Goal: Transaction & Acquisition: Purchase product/service

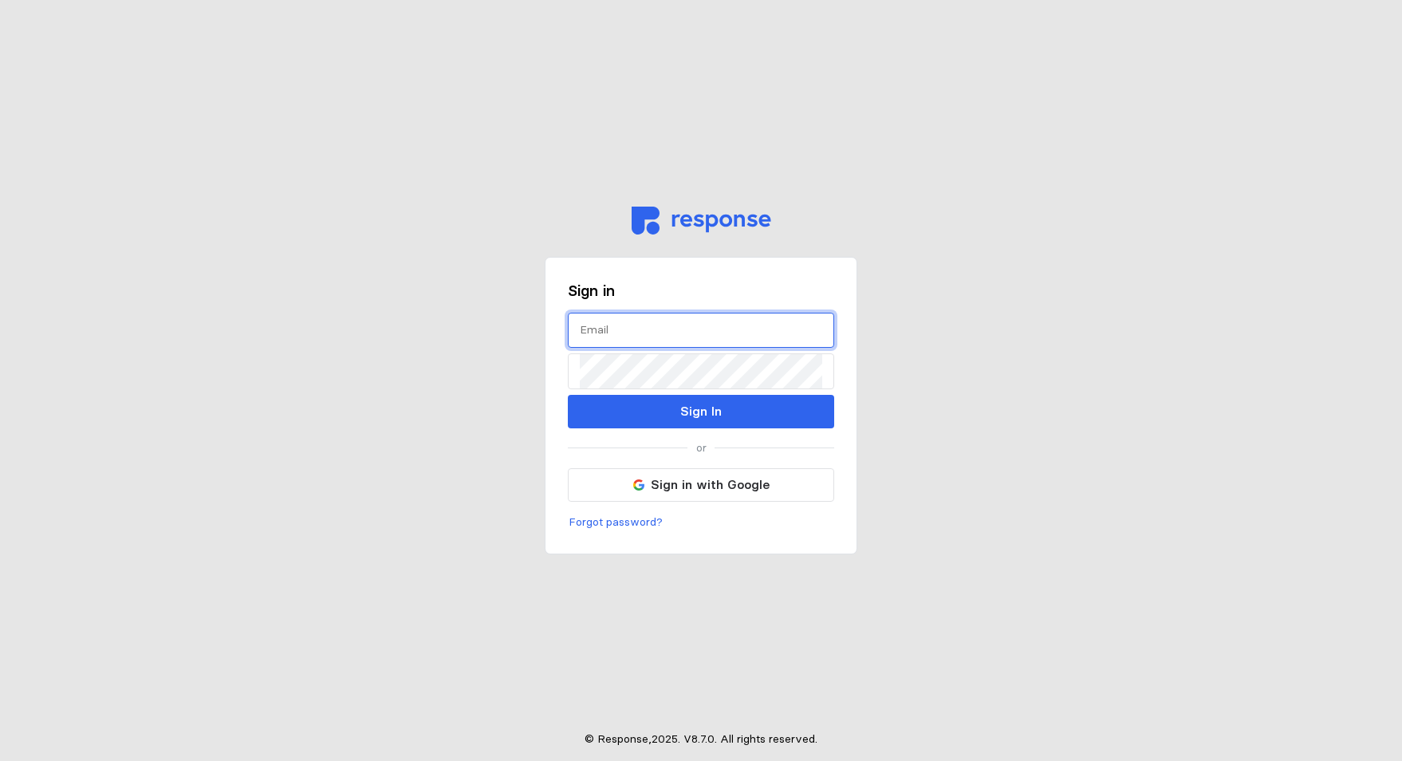
click at [656, 334] on input "text" at bounding box center [701, 330] width 242 height 34
type input "N"
type input "[PERSON_NAME][EMAIL_ADDRESS][DOMAIN_NAME]"
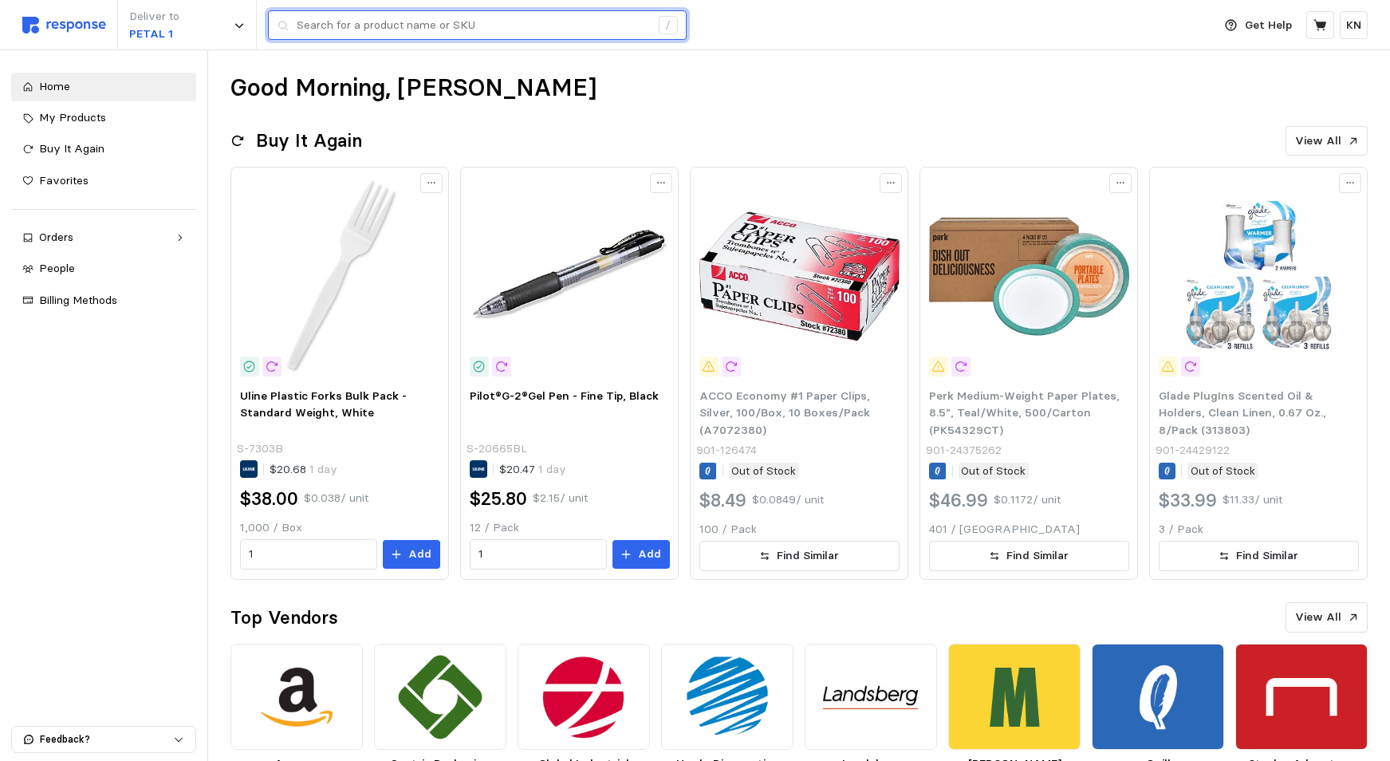
click at [361, 27] on input "text" at bounding box center [473, 25] width 353 height 29
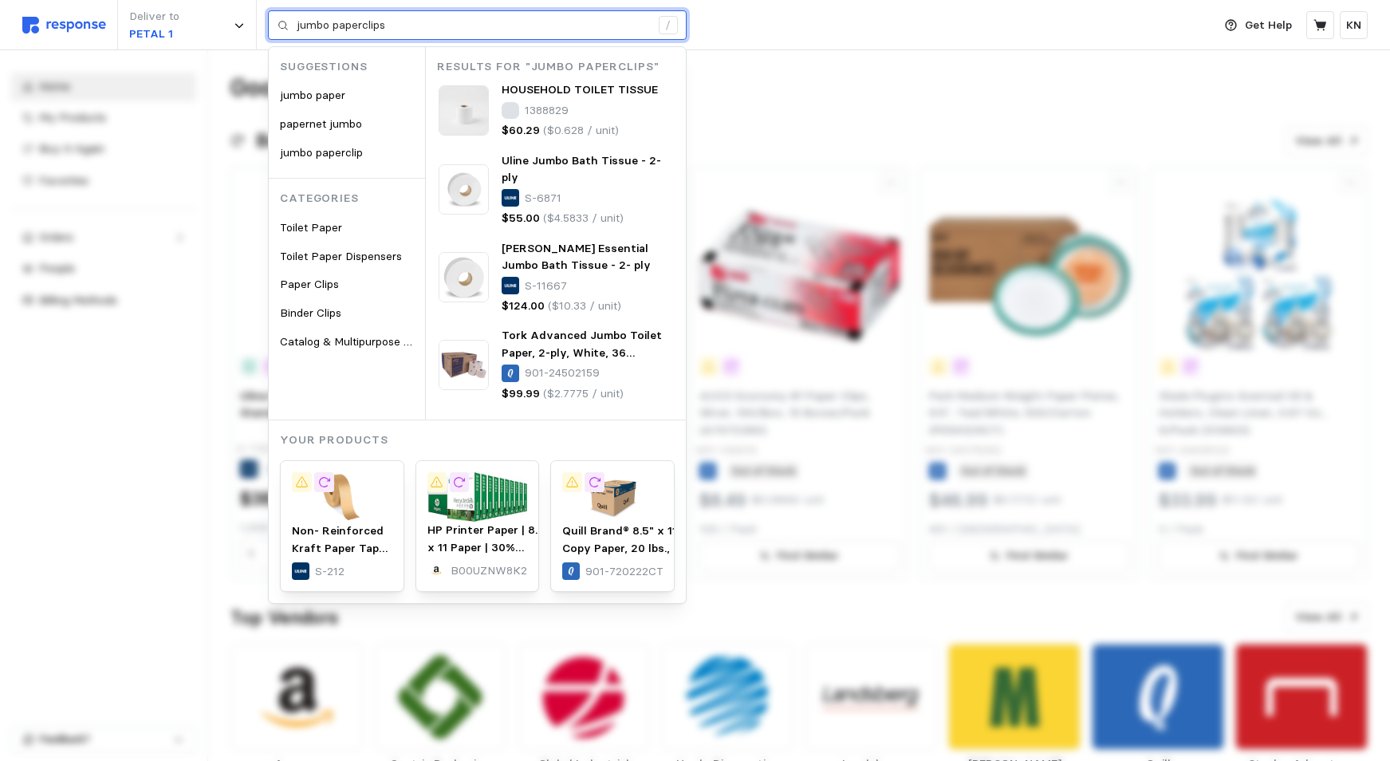
type input "jumbo paperclips"
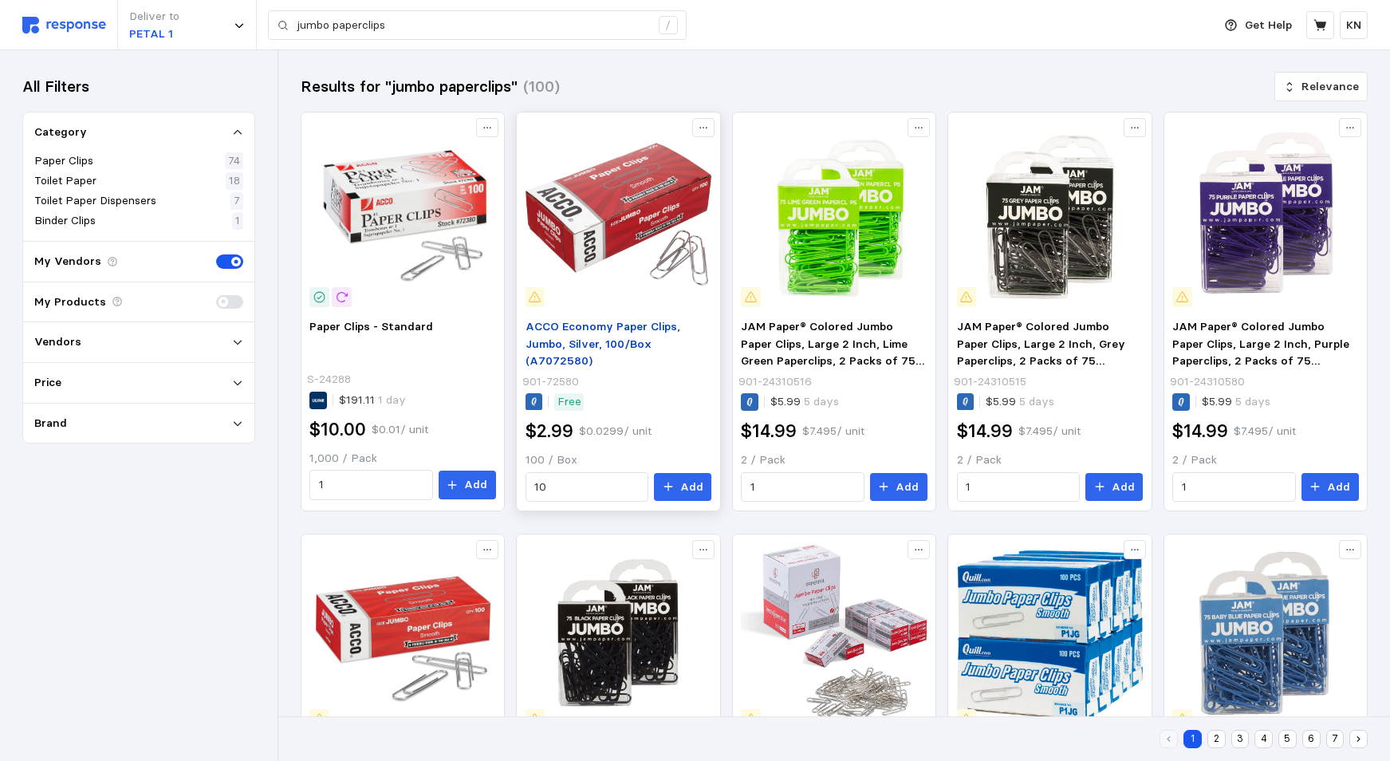
click at [623, 339] on span "ACCO Economy Paper Clips, Jumbo, Silver, 100/Box (A7072580)" at bounding box center [603, 343] width 155 height 49
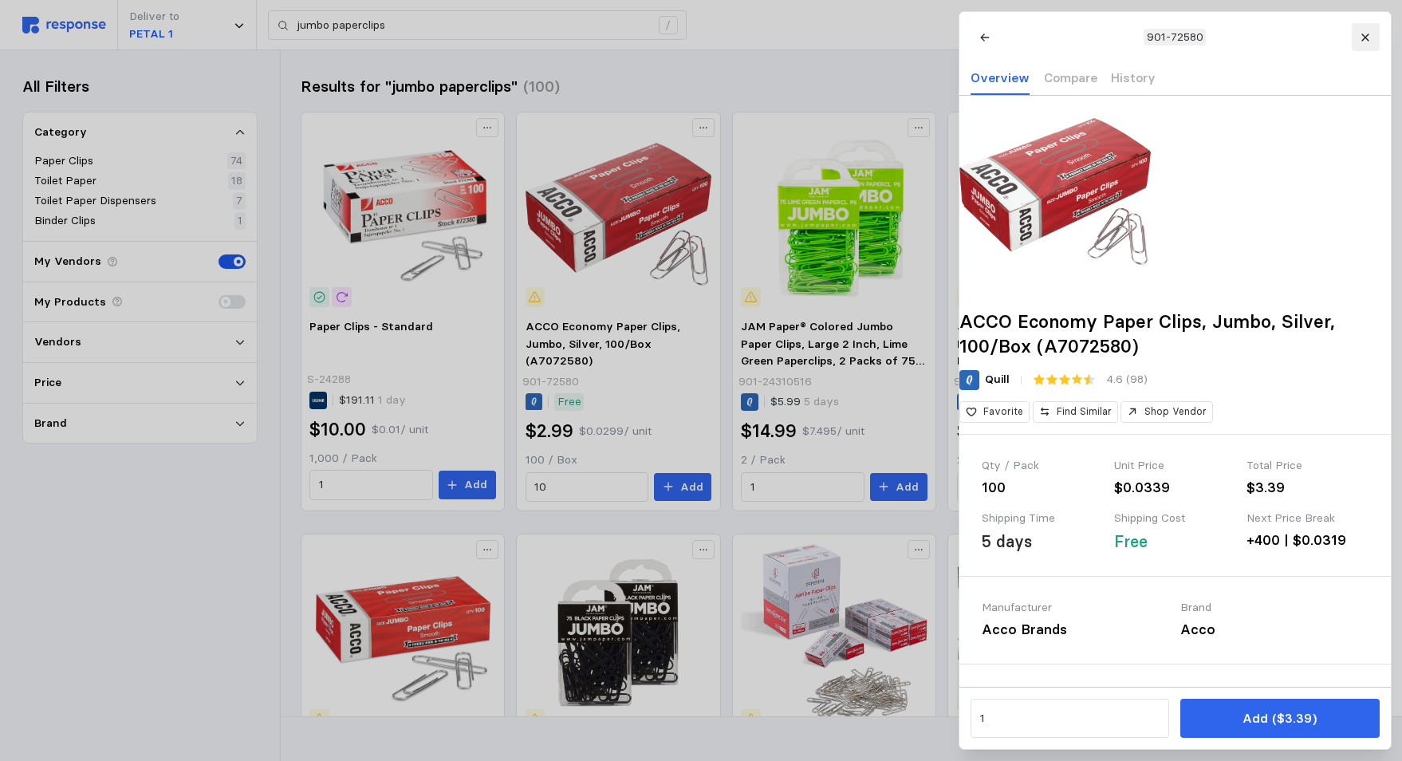
click at [1366, 37] on icon at bounding box center [1364, 36] width 7 height 7
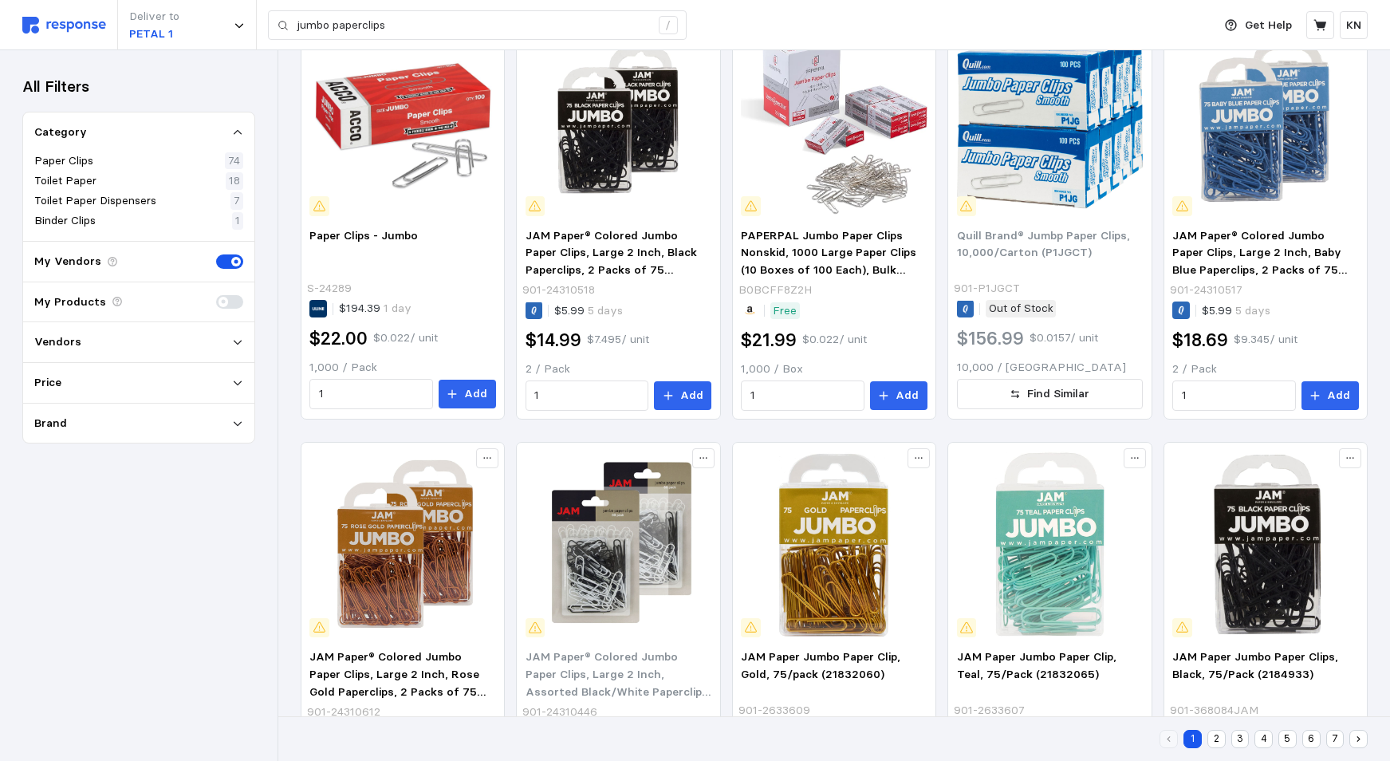
scroll to position [262, 0]
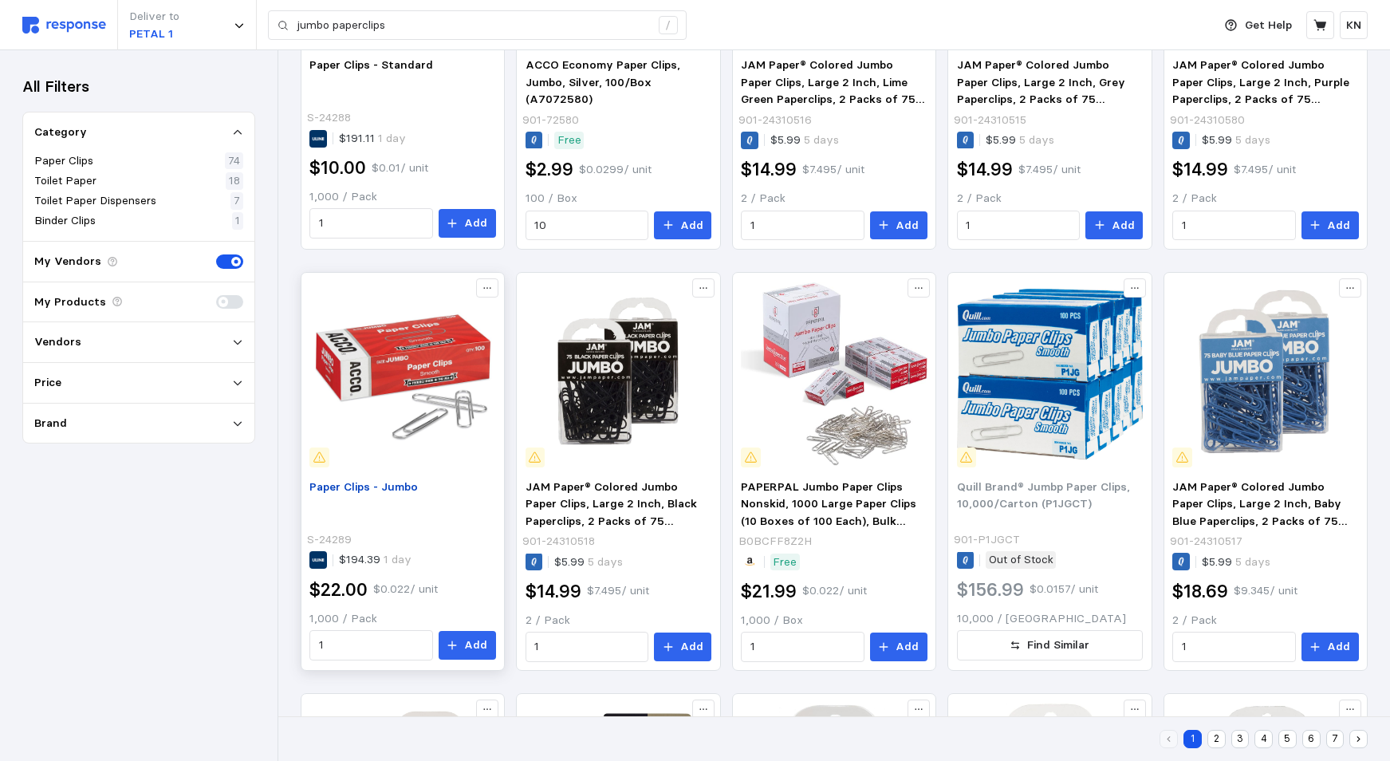
click at [390, 488] on span "Paper Clips - Jumbo" at bounding box center [363, 486] width 108 height 14
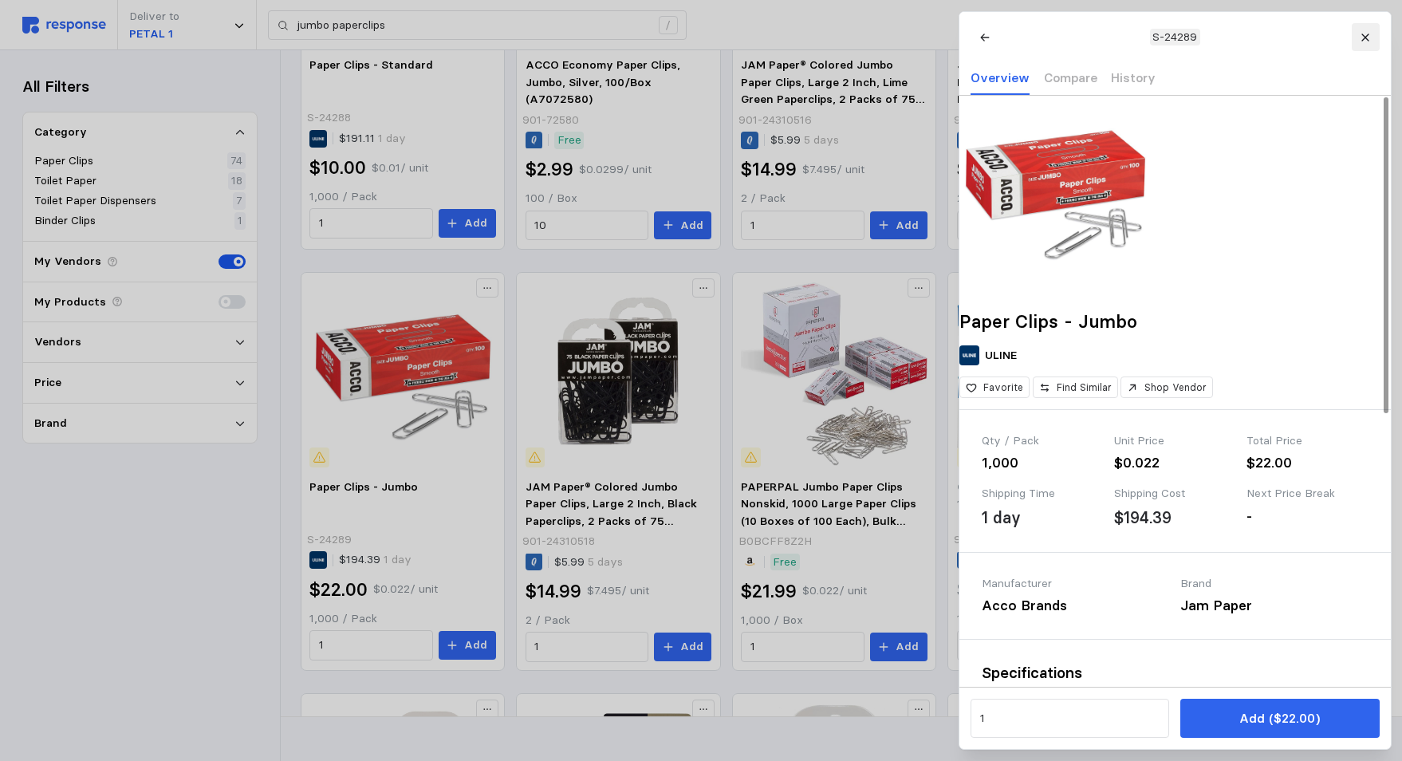
click at [1372, 32] on button at bounding box center [1365, 37] width 28 height 28
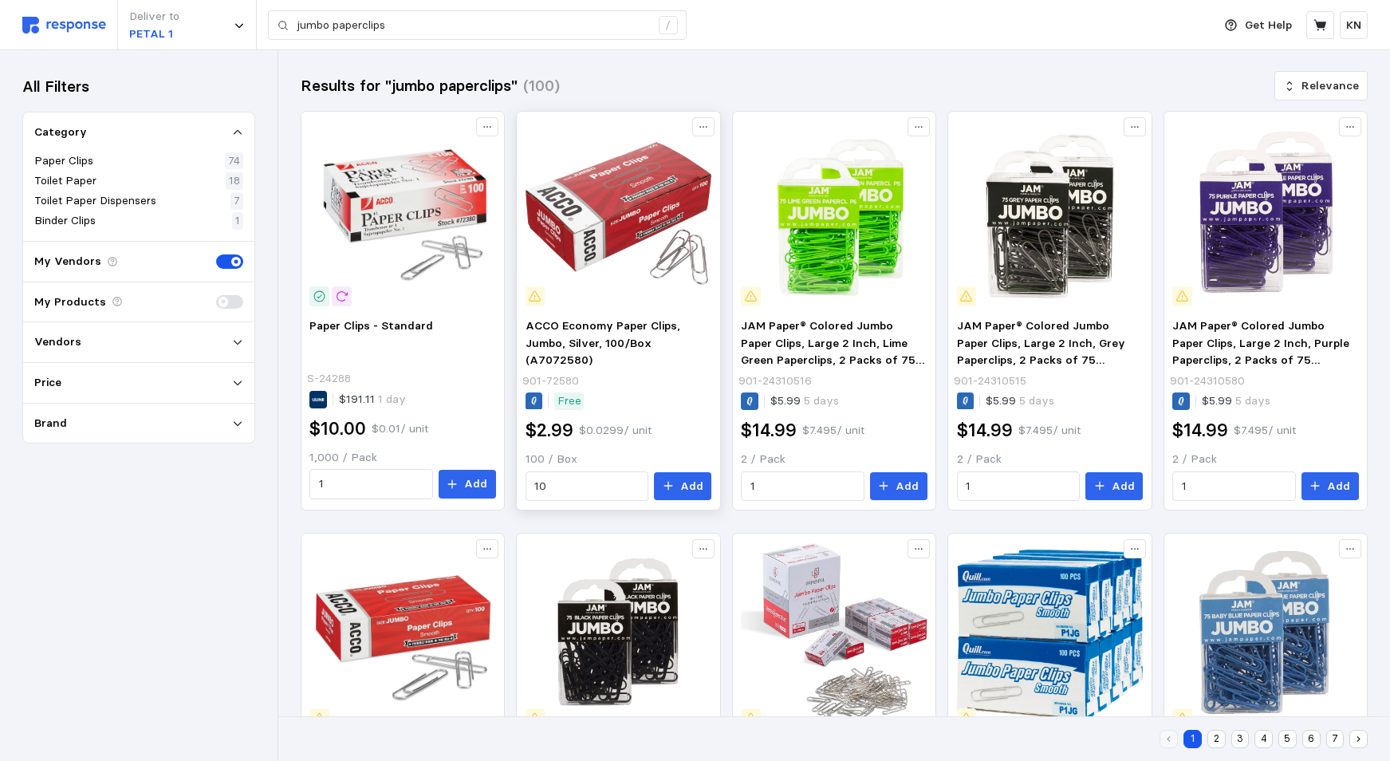
scroll to position [0, 0]
click at [636, 336] on span "ACCO Economy Paper Clips, Jumbo, Silver, 100/Box (A7072580)" at bounding box center [603, 343] width 155 height 49
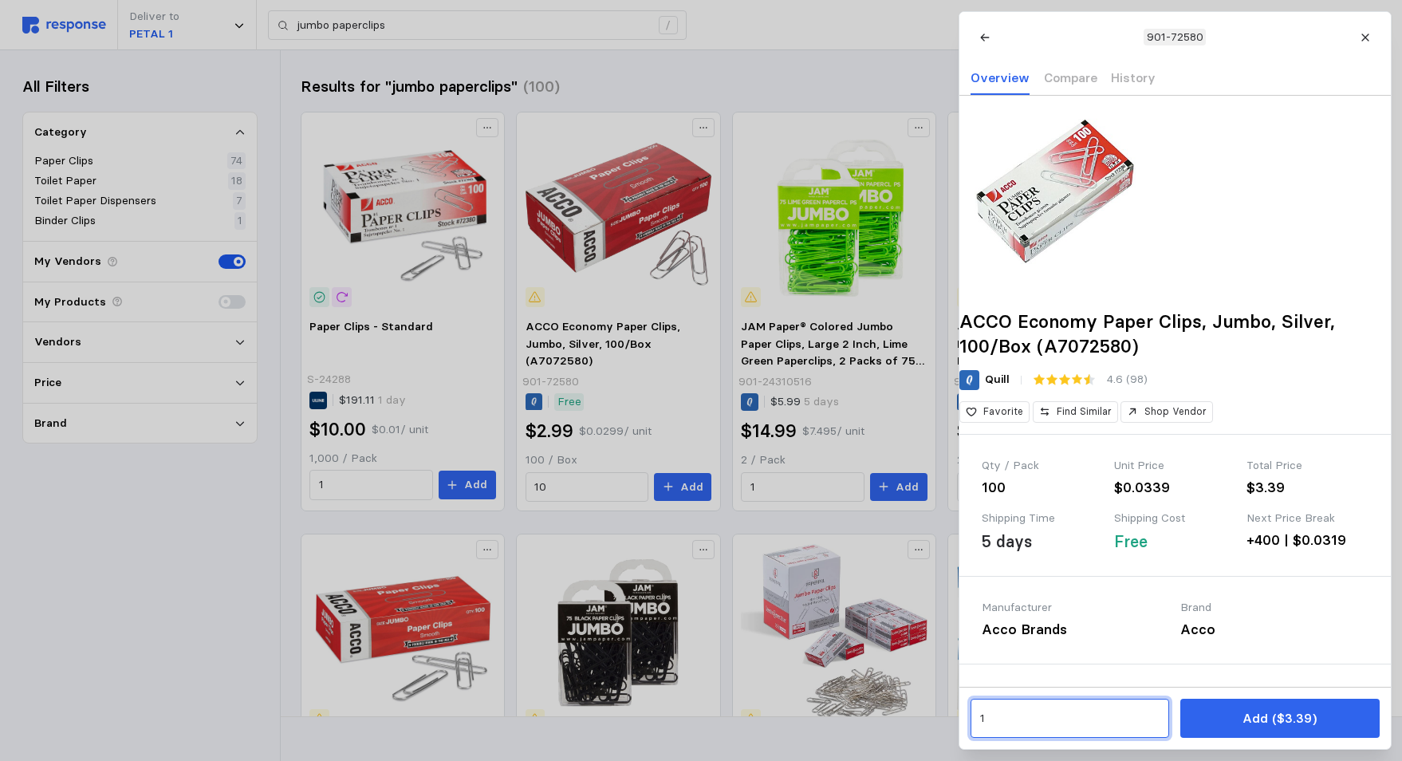
click at [1009, 722] on input "1" at bounding box center [1069, 718] width 180 height 29
click at [1000, 643] on p "1k units" at bounding box center [1002, 649] width 38 height 18
type input "10"
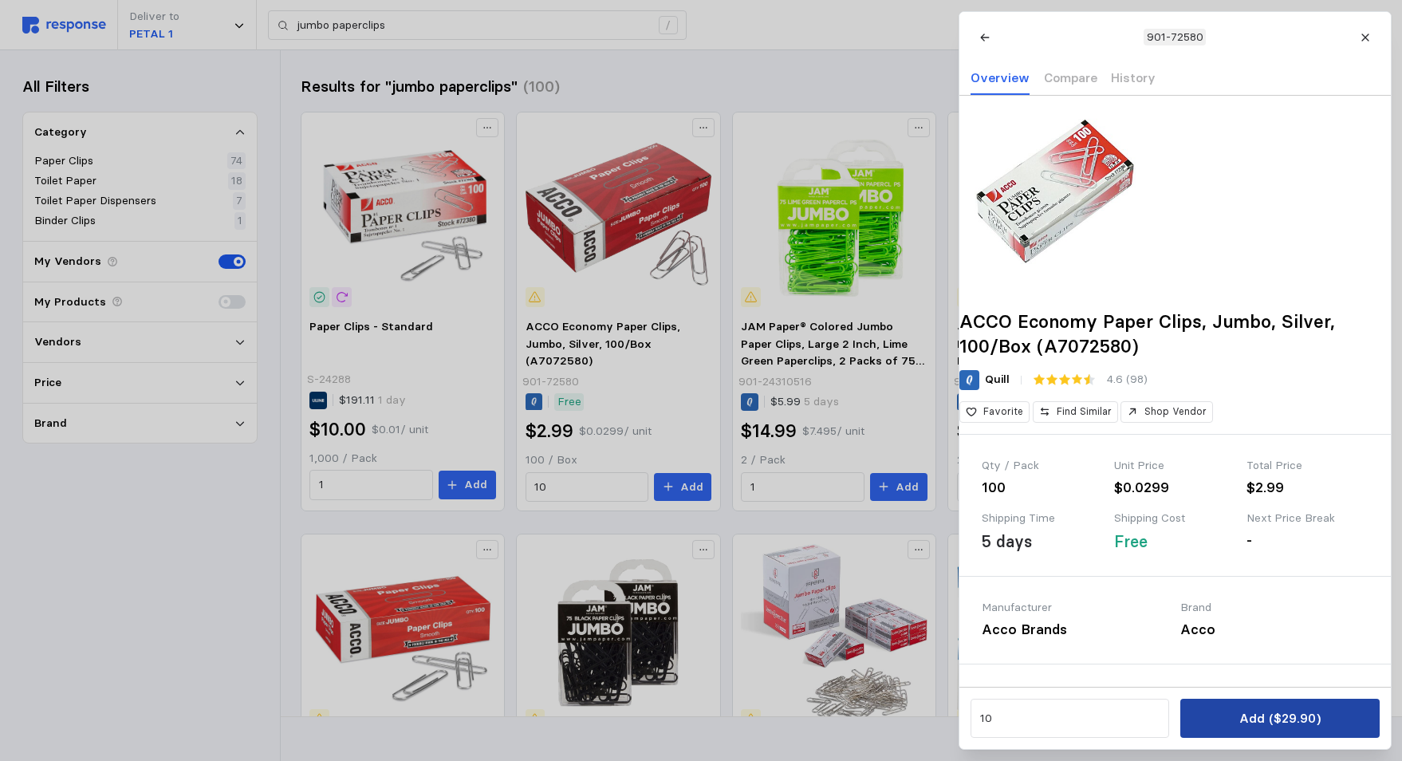
click at [1255, 715] on p "Add ($29.90)" at bounding box center [1279, 718] width 81 height 20
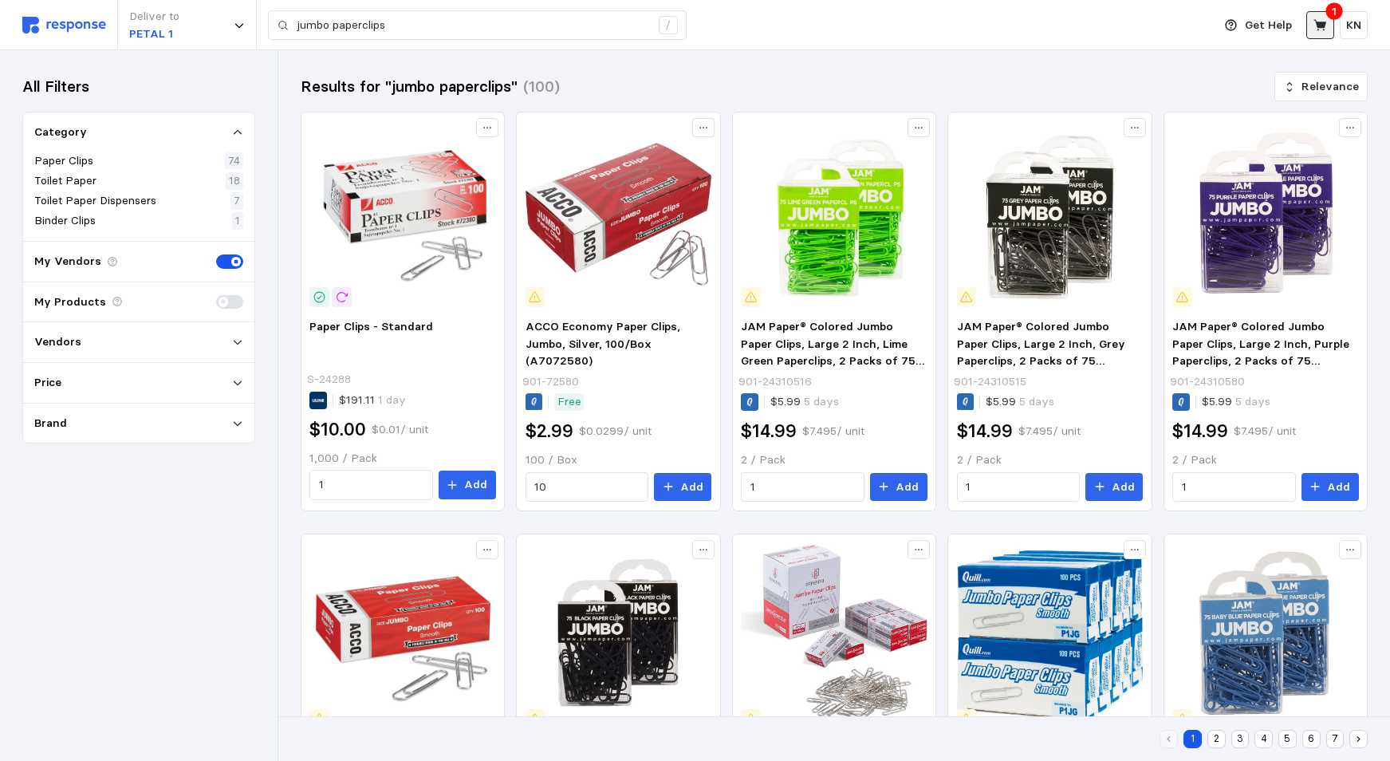
click at [1321, 22] on icon at bounding box center [1321, 25] width 14 height 14
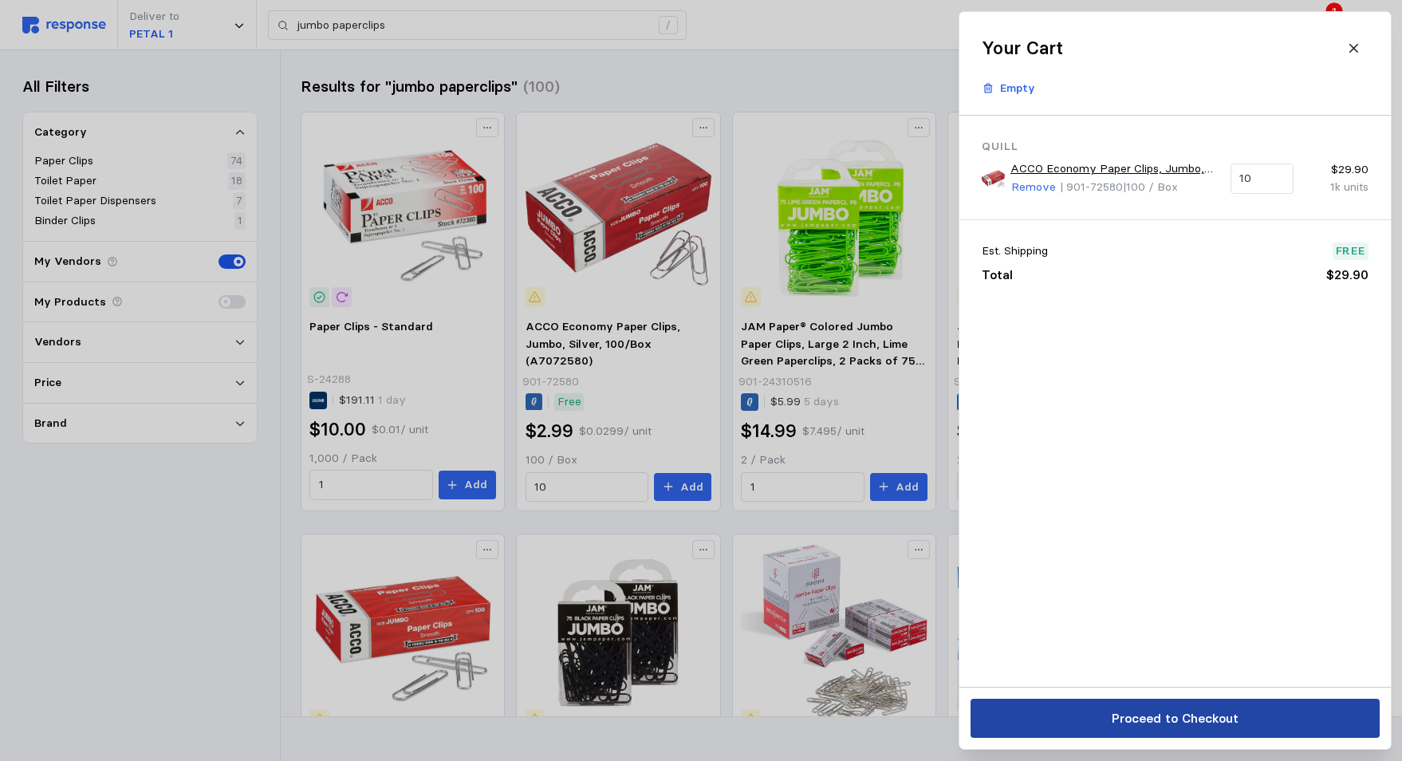
click at [1159, 725] on p "Proceed to Checkout" at bounding box center [1174, 718] width 127 height 20
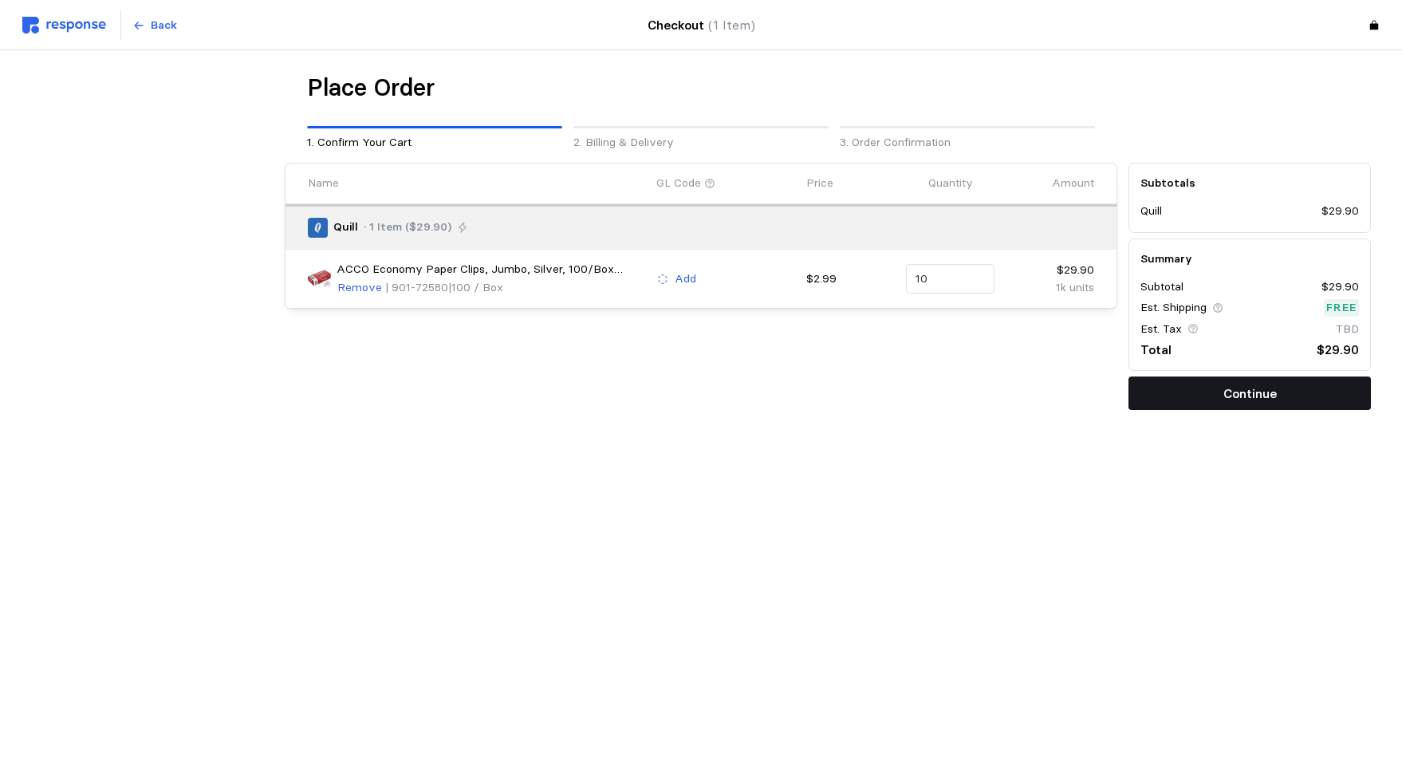
drag, startPoint x: 1263, startPoint y: 390, endPoint x: 1262, endPoint y: 404, distance: 14.4
click at [1263, 390] on p "Continue" at bounding box center [1249, 394] width 53 height 20
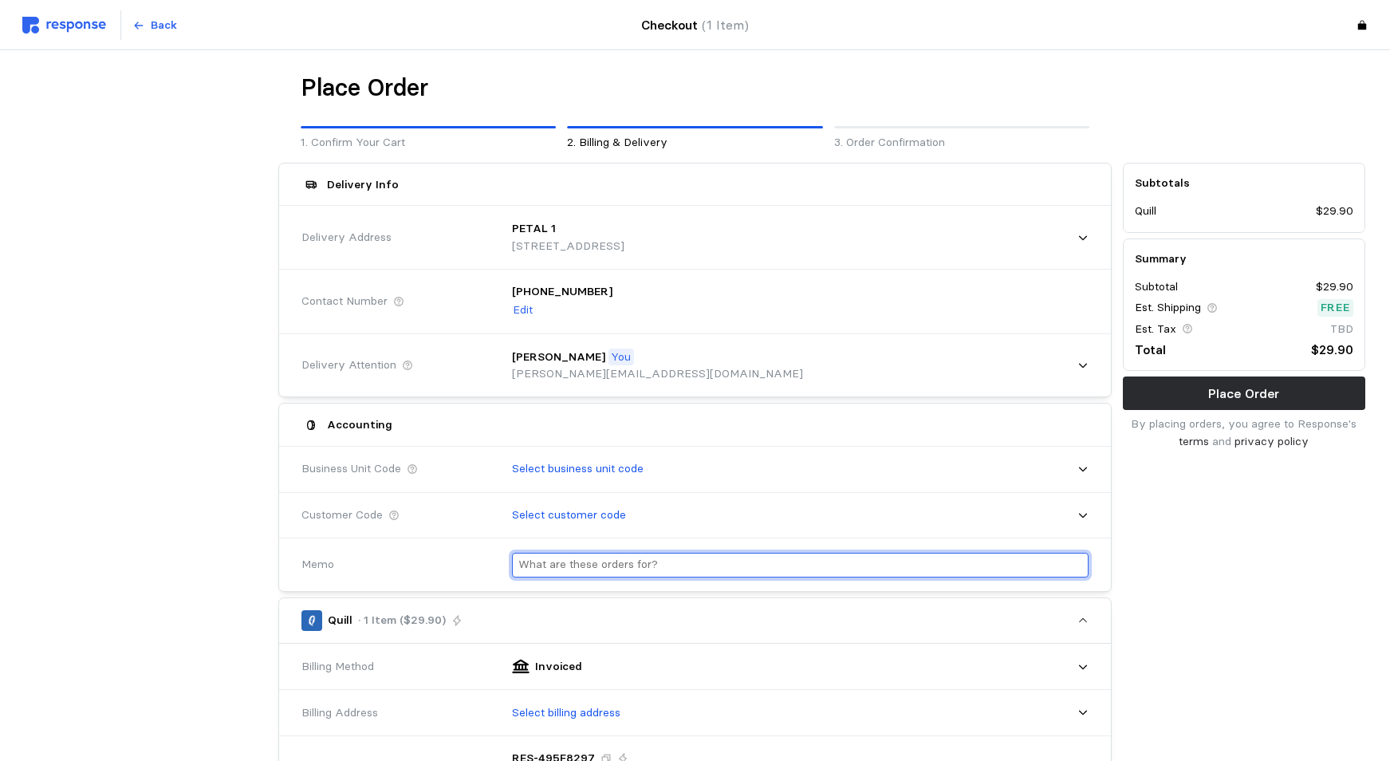
click at [672, 563] on input "text" at bounding box center [800, 564] width 564 height 23
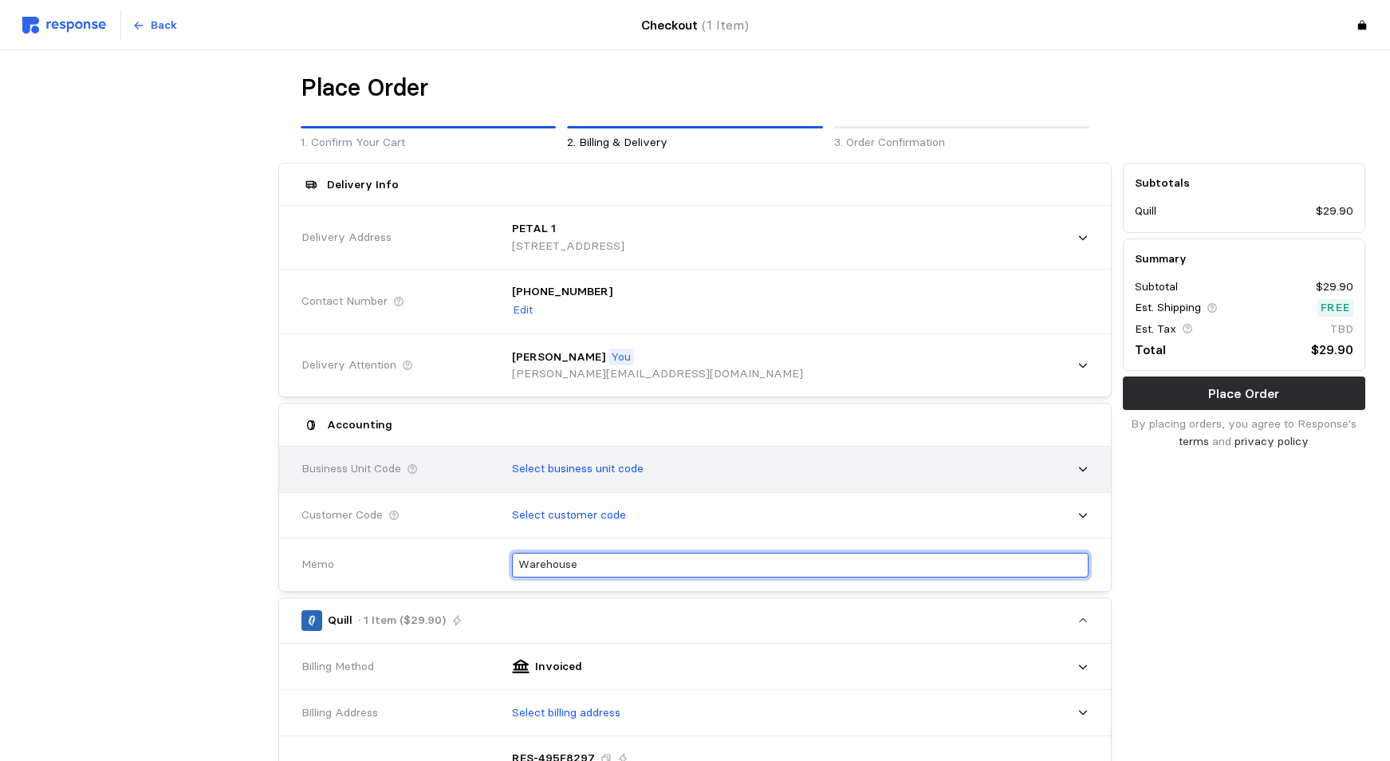
type input "Warehouse"
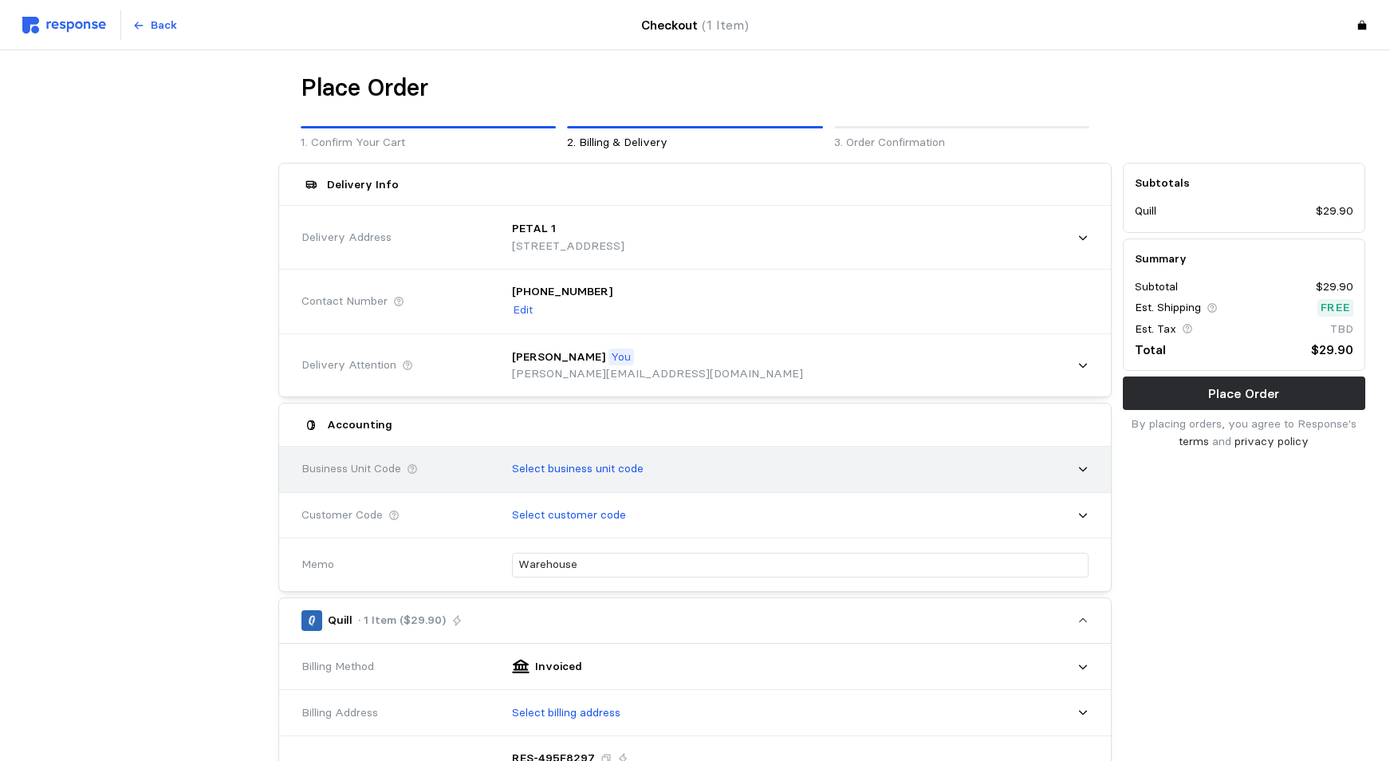
click at [641, 475] on p "Select business unit code" at bounding box center [578, 469] width 132 height 18
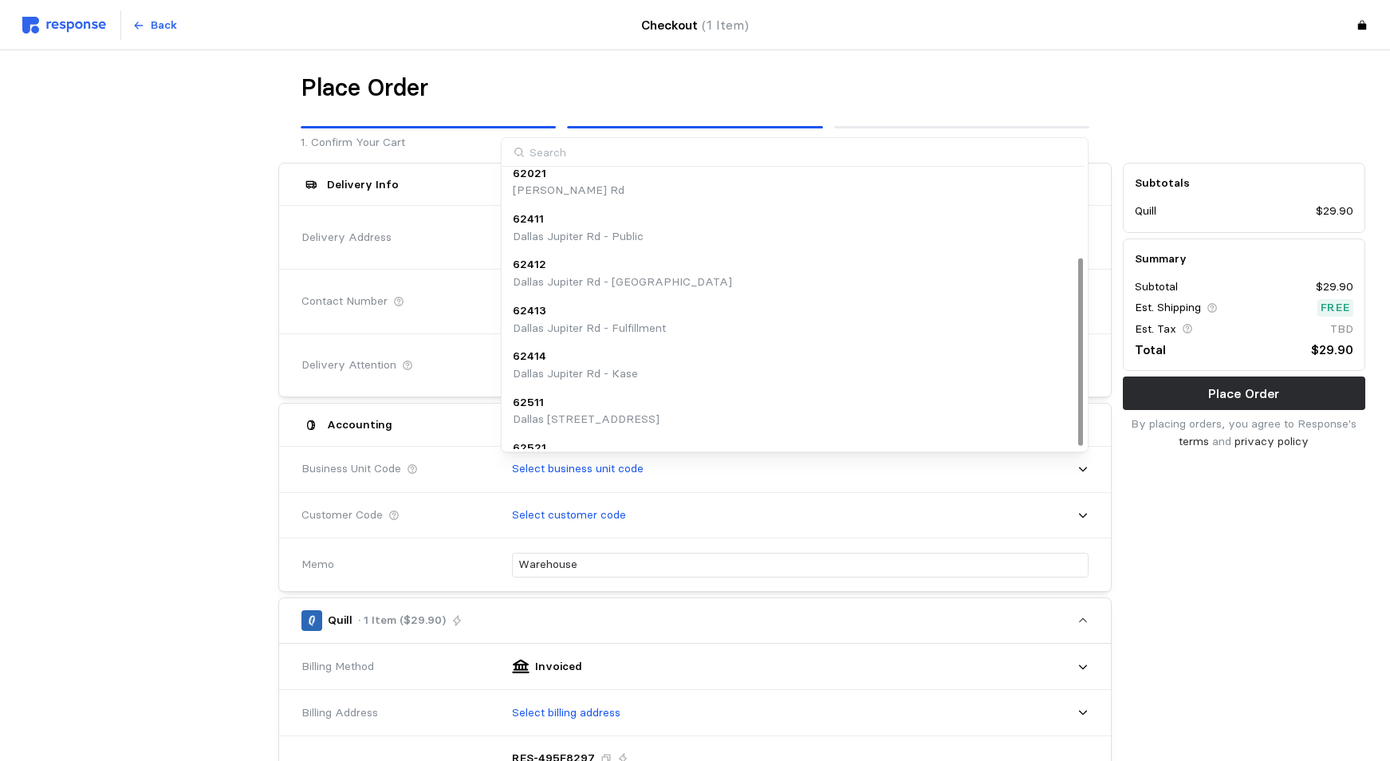
scroll to position [132, 0]
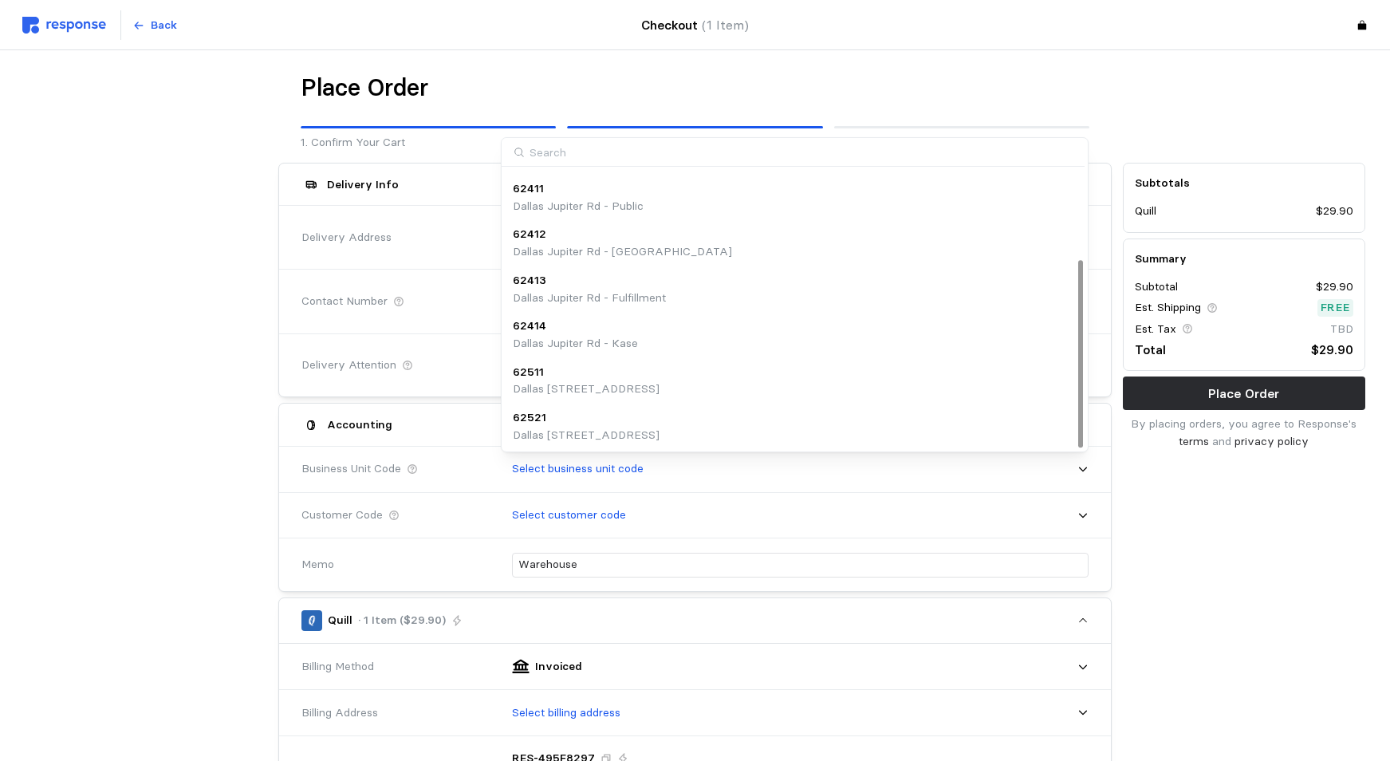
click at [557, 384] on p "Dallas [STREET_ADDRESS]" at bounding box center [586, 389] width 147 height 18
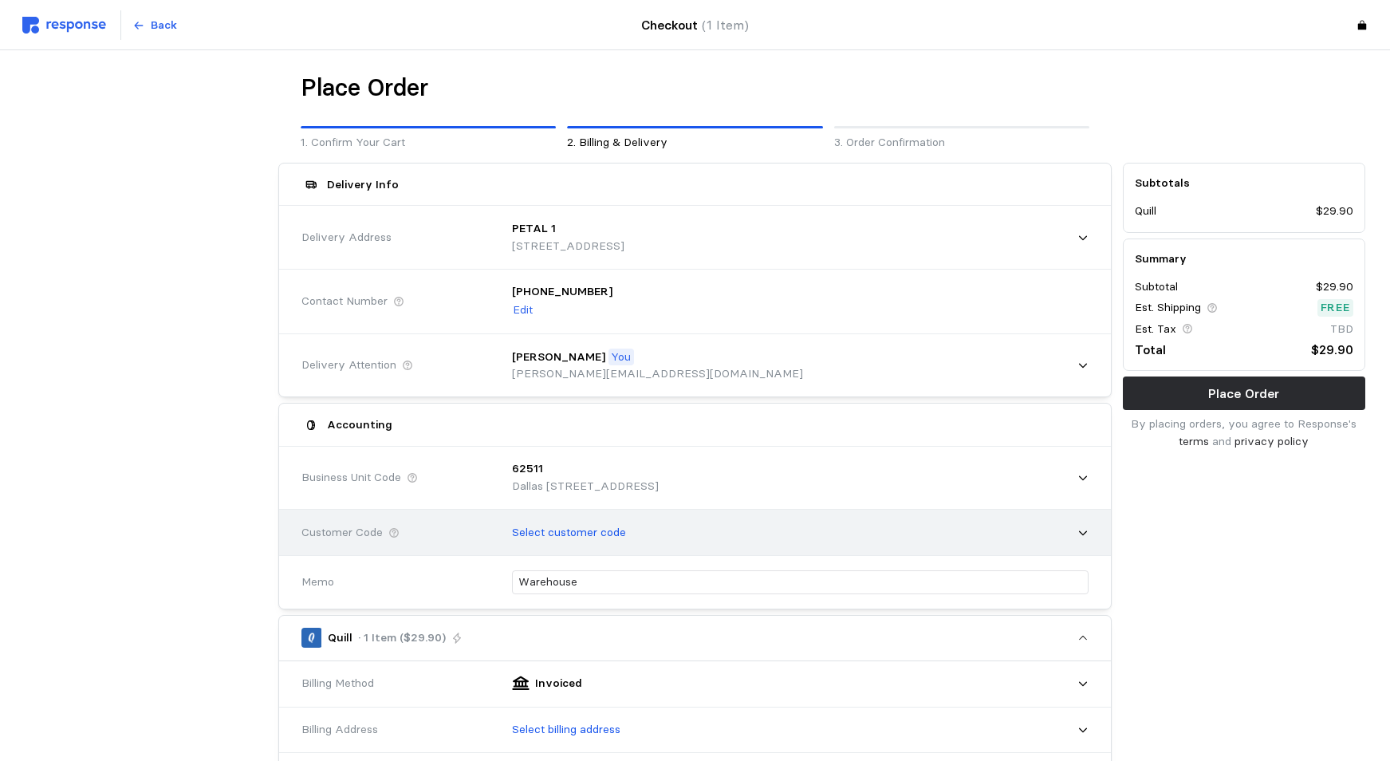
click at [617, 538] on p "Select customer code" at bounding box center [569, 533] width 114 height 18
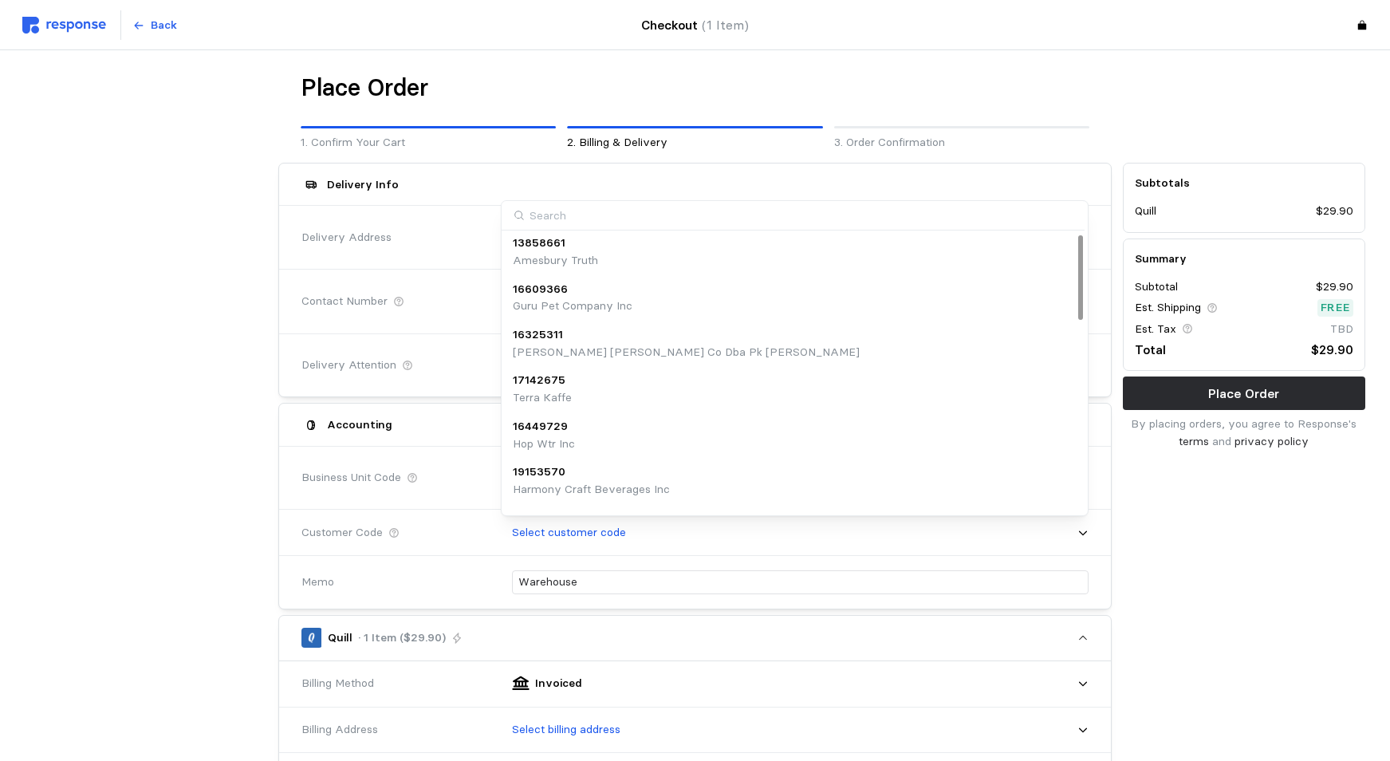
scroll to position [0, 0]
click at [197, 500] on div at bounding box center [147, 679] width 254 height 1045
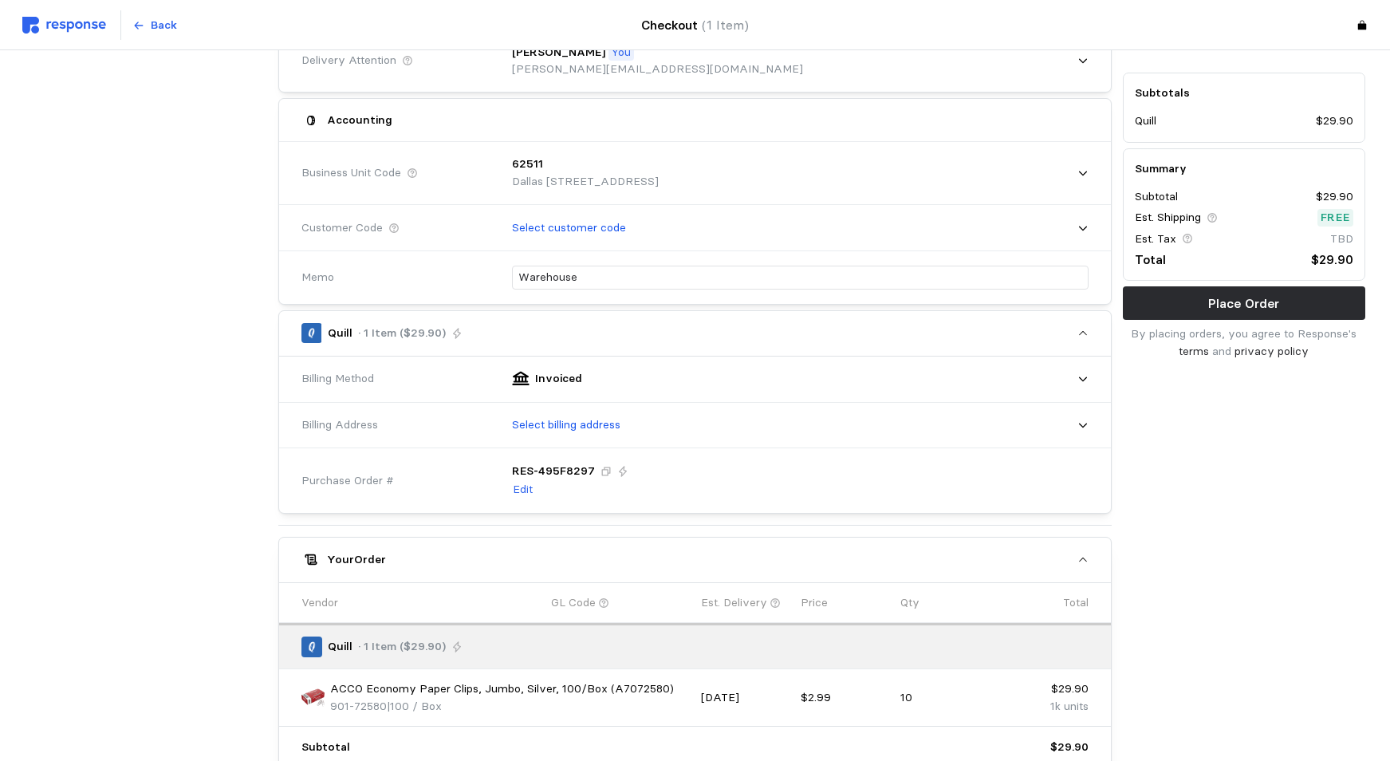
scroll to position [319, 0]
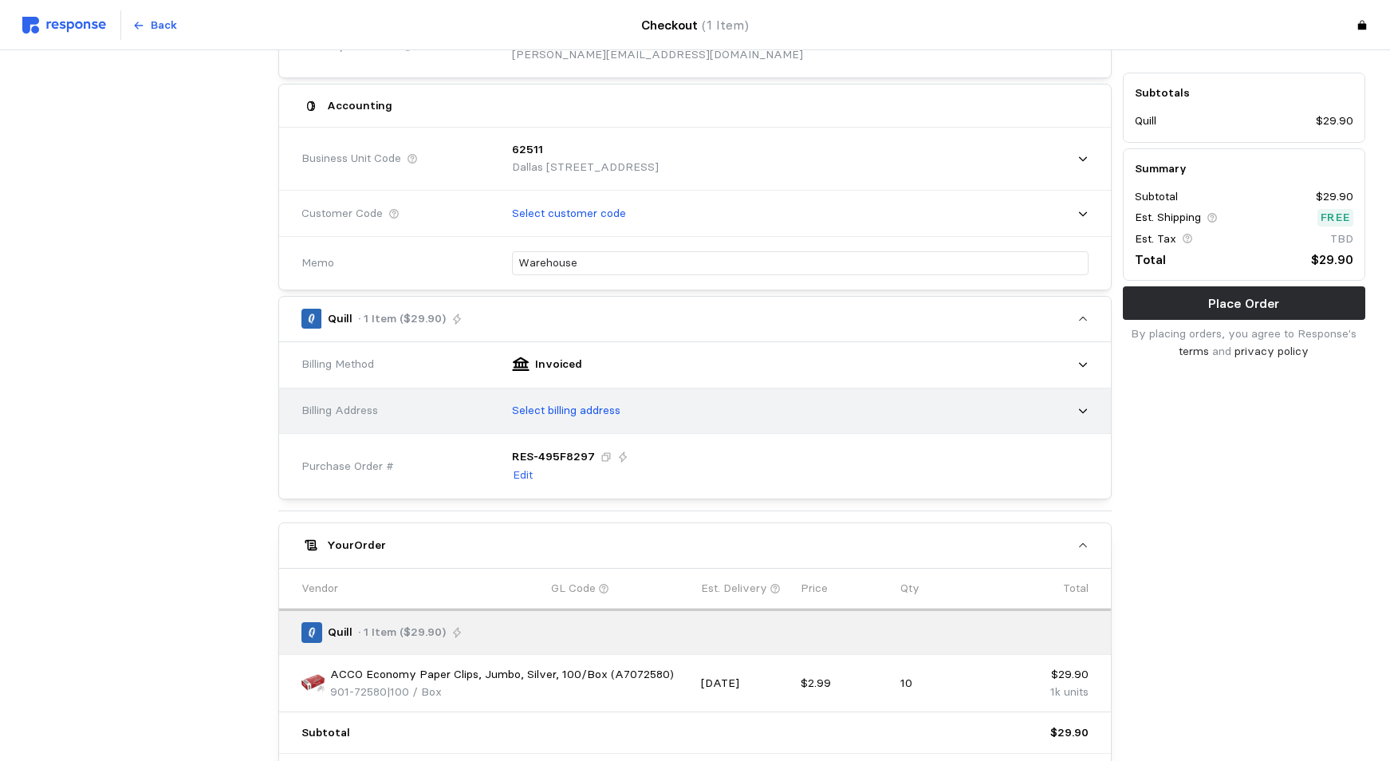
click at [595, 407] on p "Select billing address" at bounding box center [566, 411] width 108 height 18
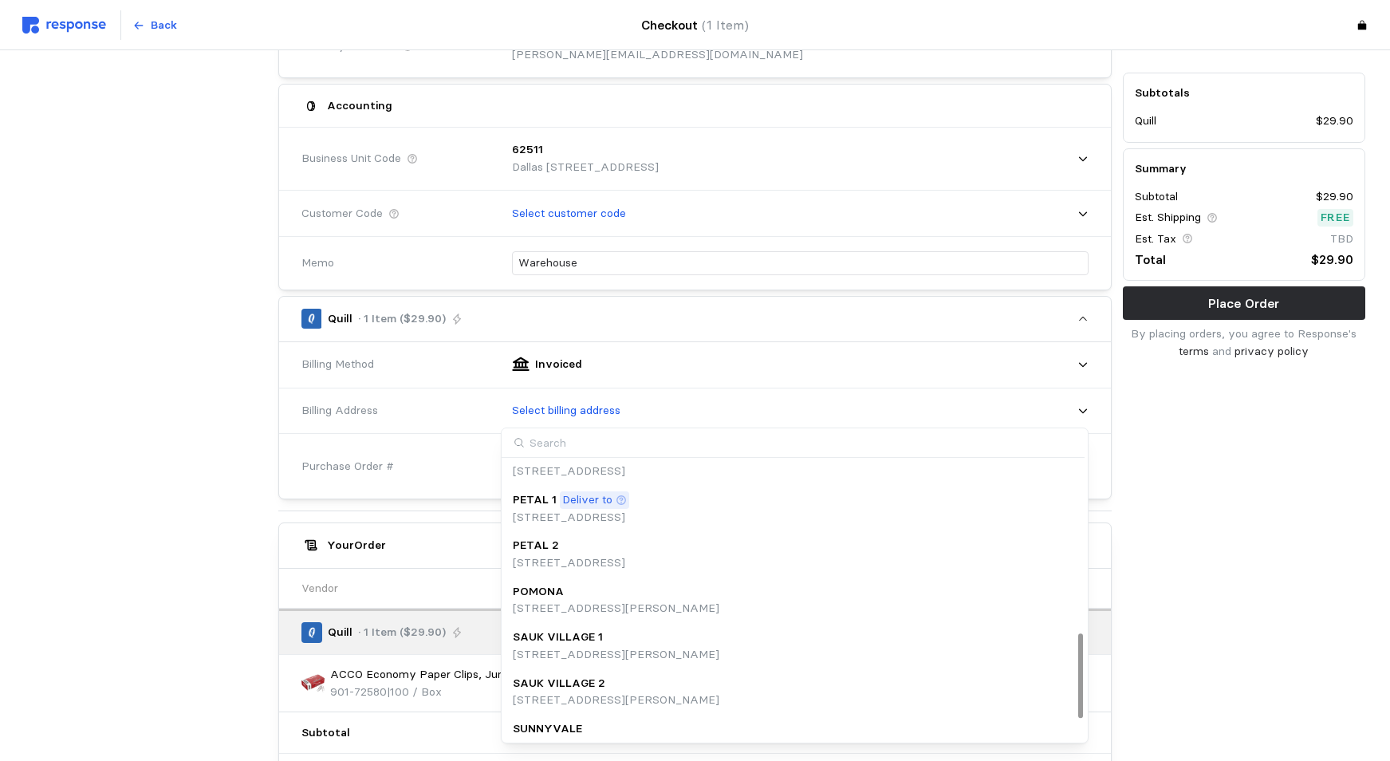
scroll to position [574, 0]
click at [1079, 675] on div at bounding box center [1080, 677] width 5 height 84
click at [587, 506] on p "[STREET_ADDRESS]" at bounding box center [571, 513] width 116 height 18
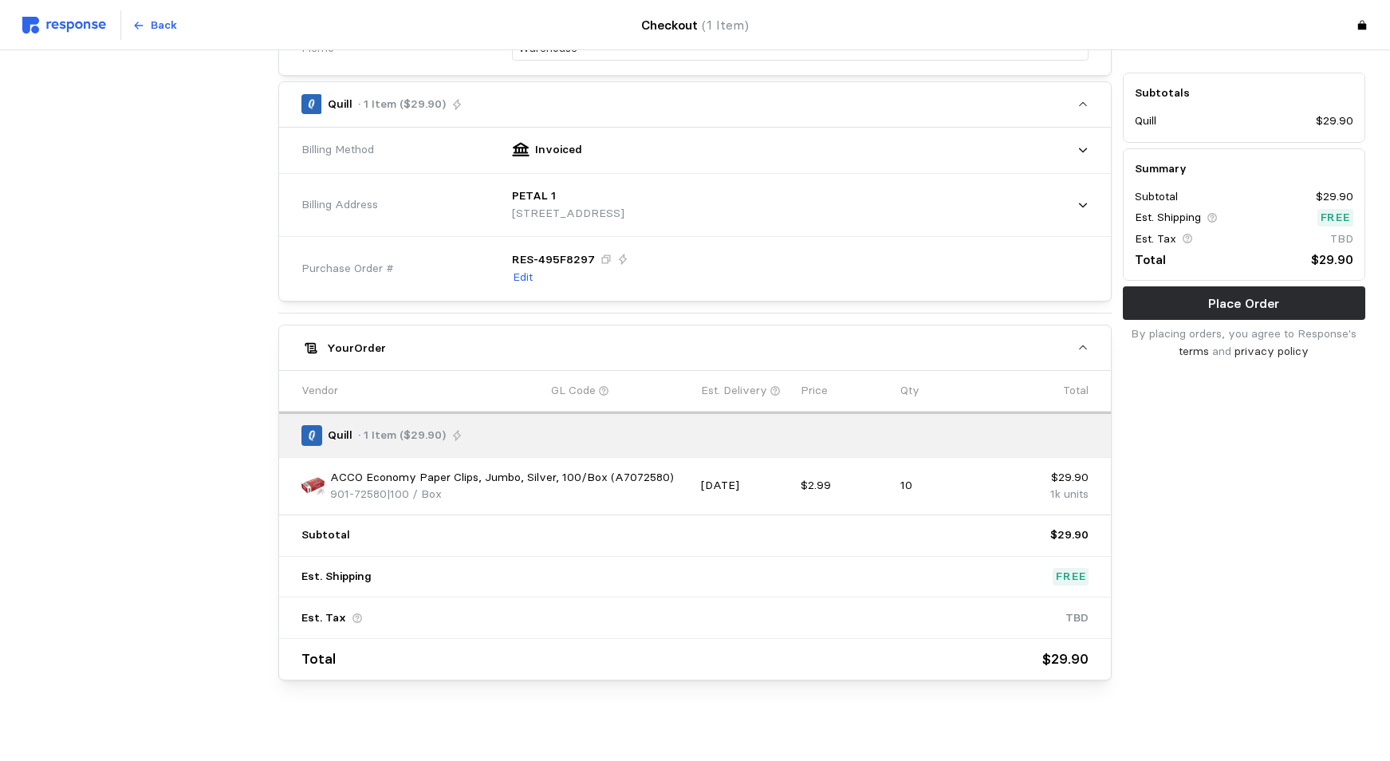
scroll to position [542, 0]
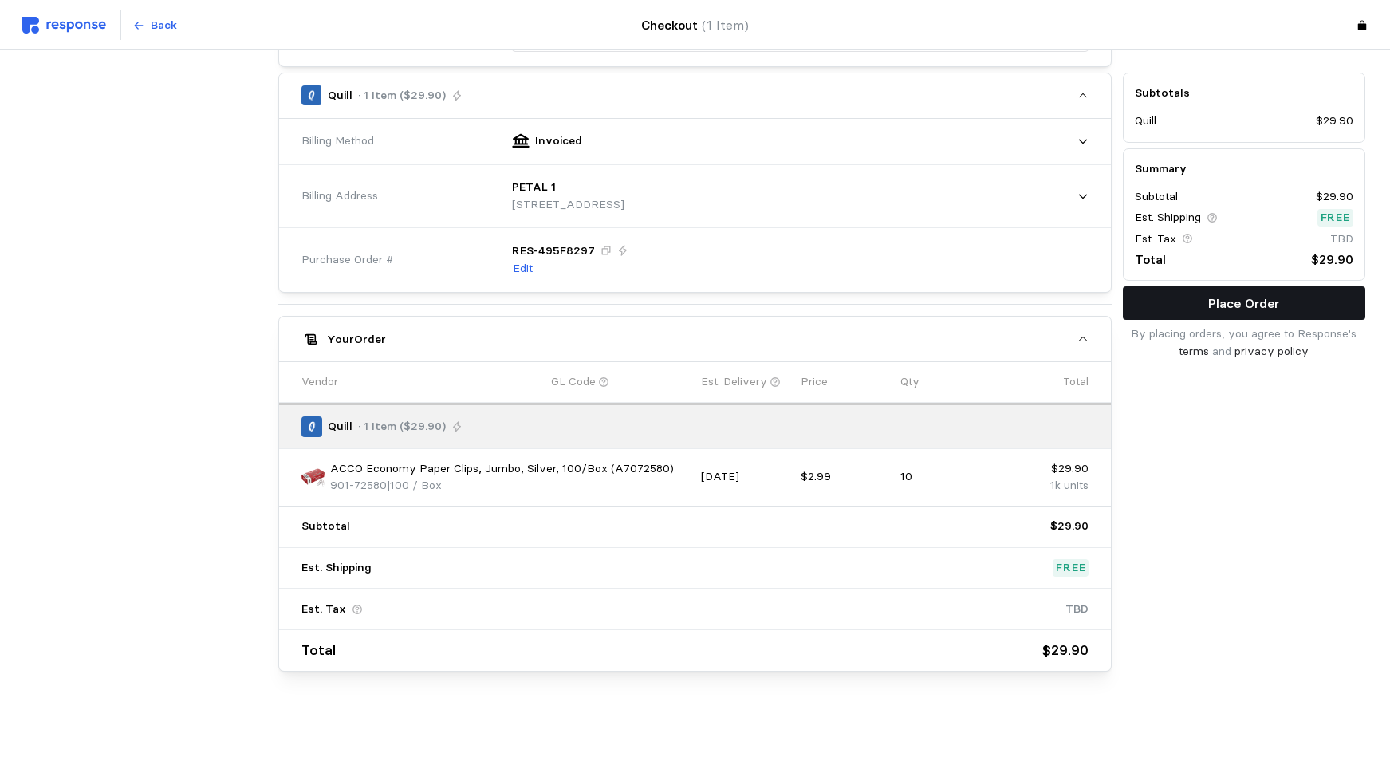
click at [1254, 304] on p "Place Order" at bounding box center [1243, 303] width 71 height 20
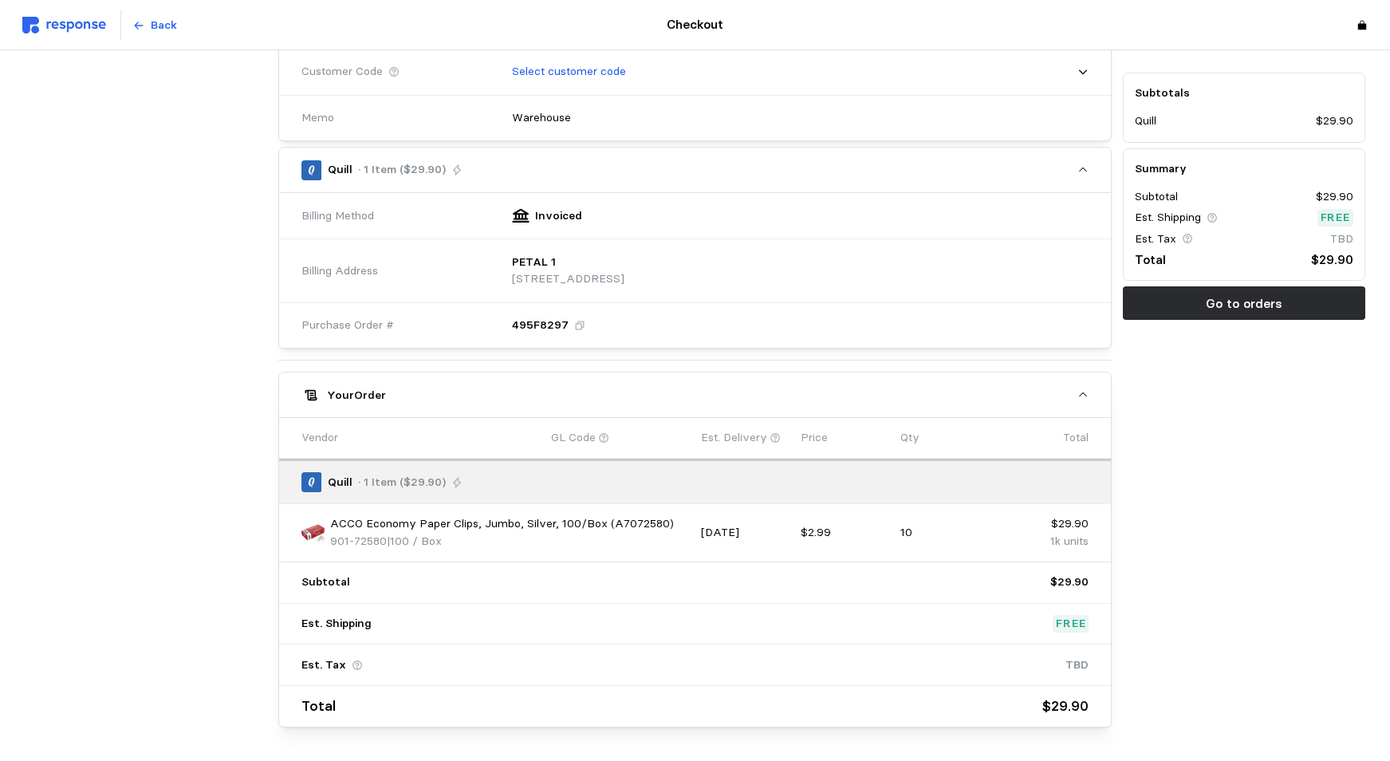
scroll to position [602, 0]
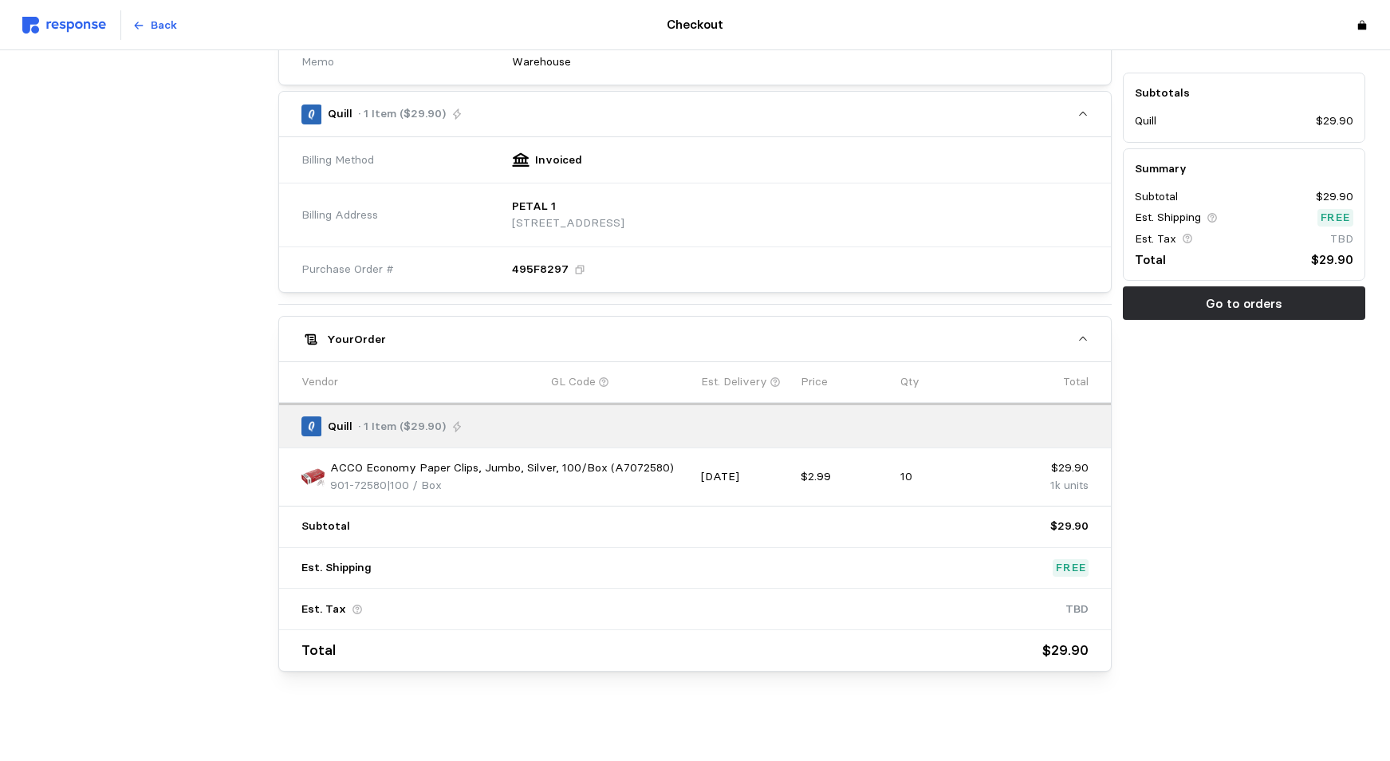
drag, startPoint x: 1291, startPoint y: 539, endPoint x: 1308, endPoint y: 544, distance: 17.4
click at [1291, 539] on div "Subtotals Quill $29.90 Summary Subtotal $29.90 Est. Shipping Free Est. Tax TBD …" at bounding box center [1244, 116] width 254 height 1122
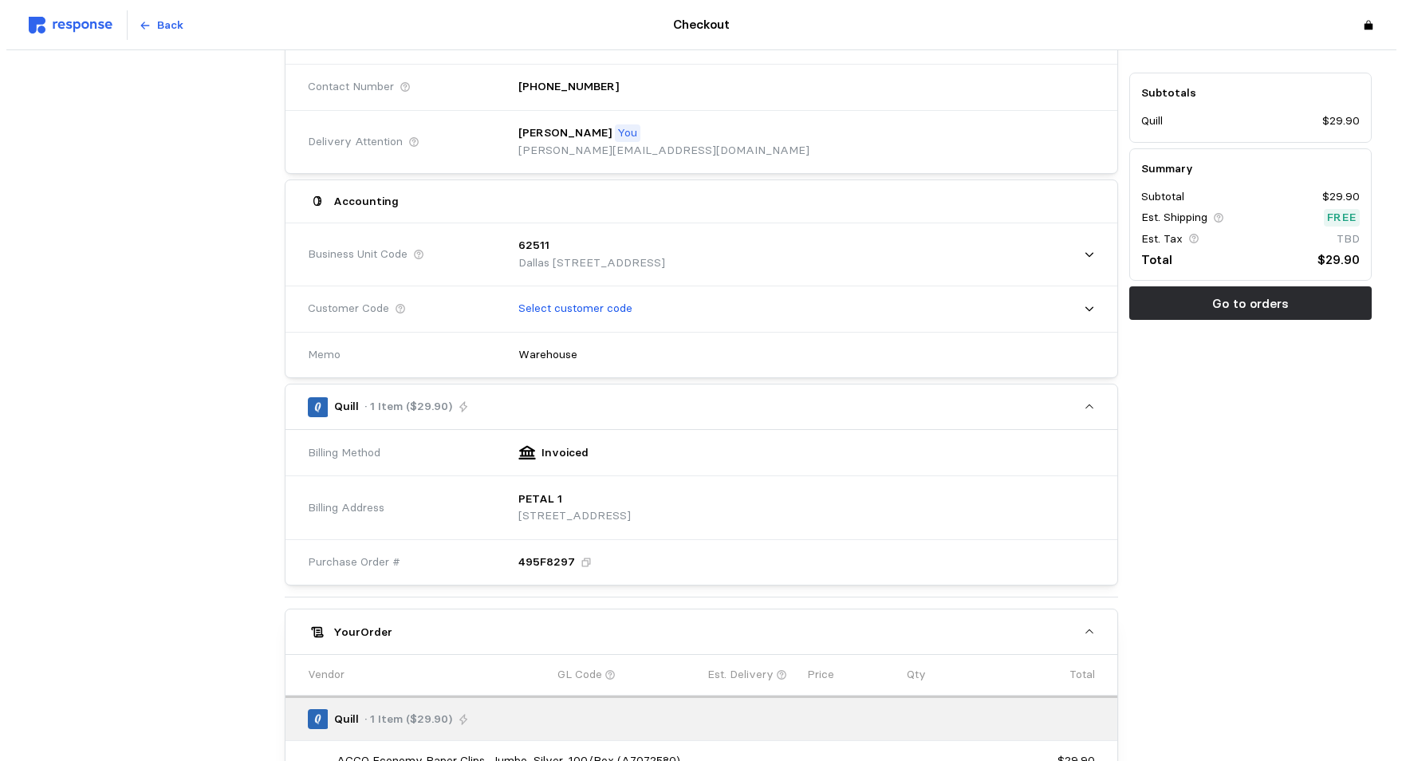
scroll to position [0, 0]
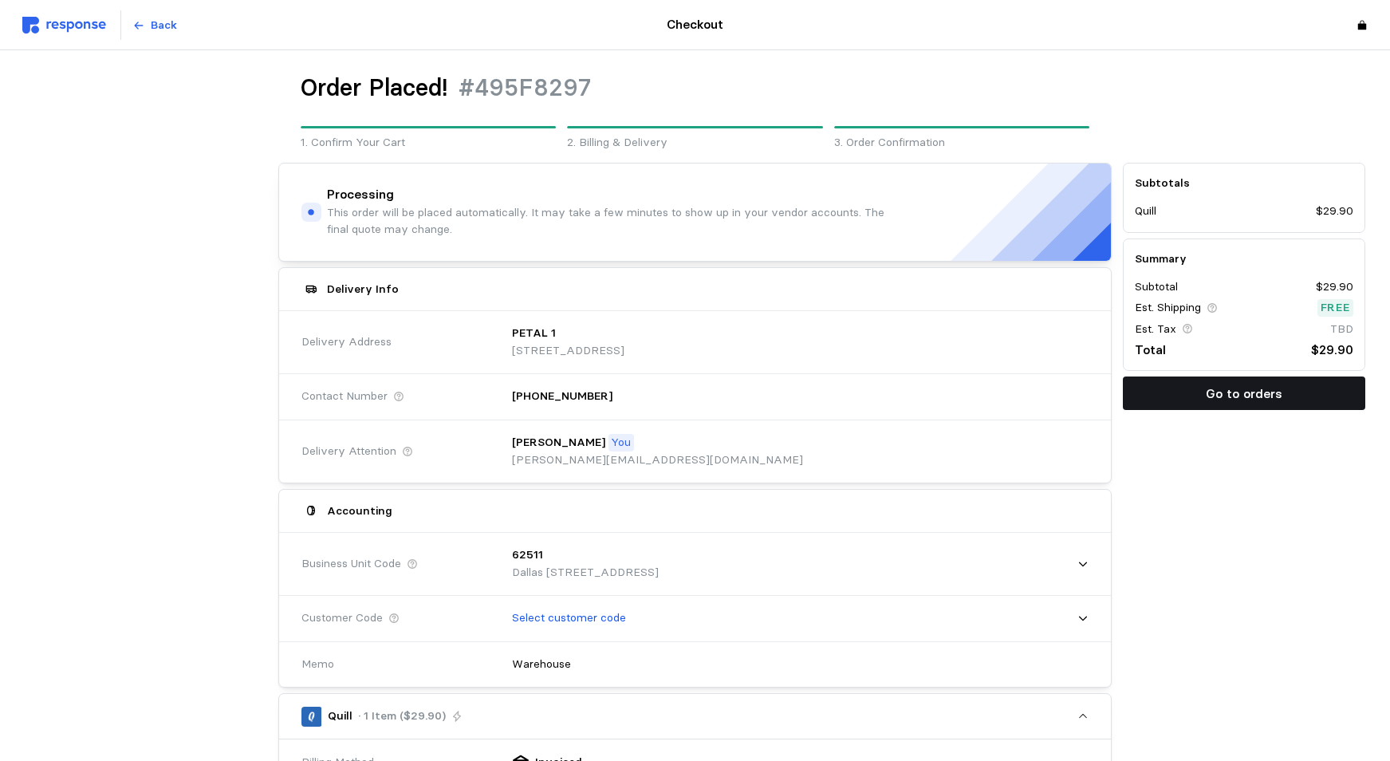
click at [1267, 393] on p "Go to orders" at bounding box center [1244, 394] width 77 height 20
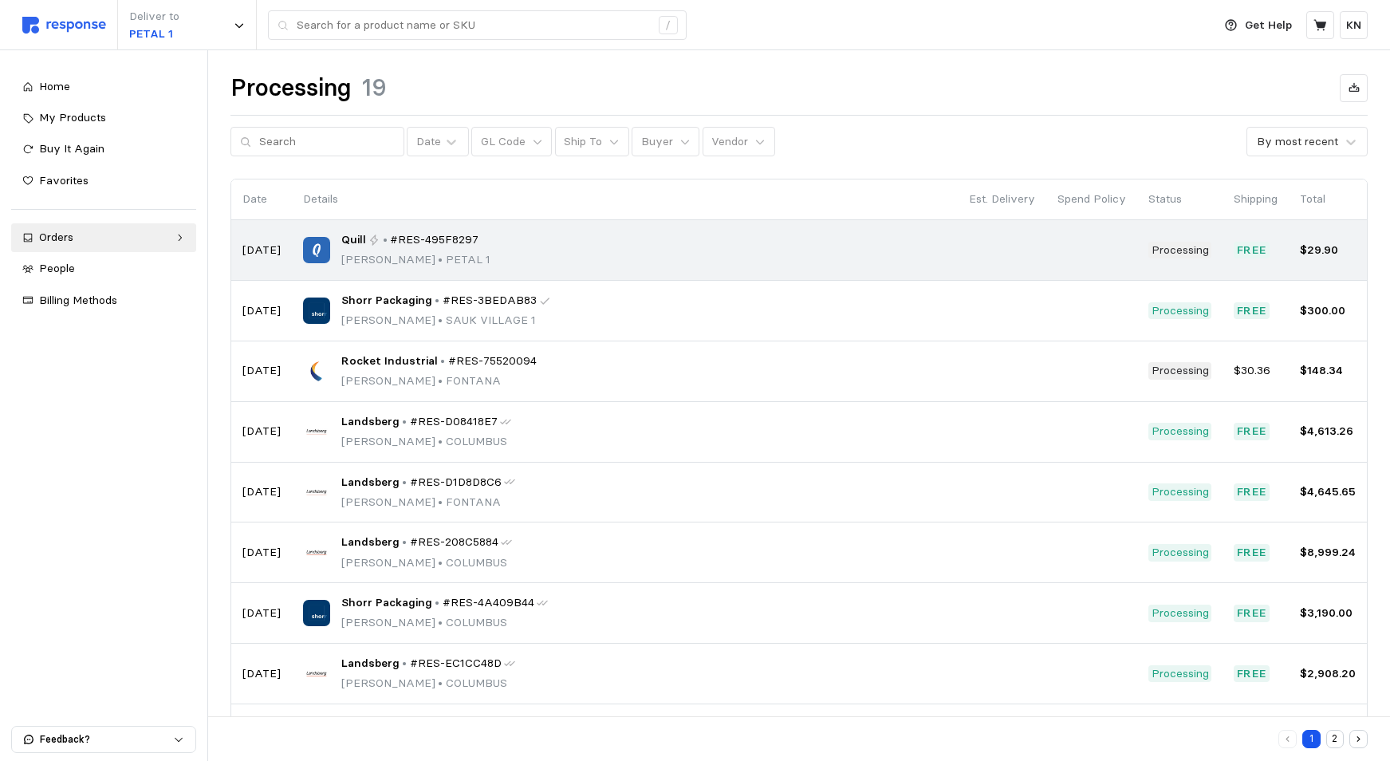
click at [421, 254] on p "[PERSON_NAME] • PETAL 1" at bounding box center [415, 260] width 149 height 18
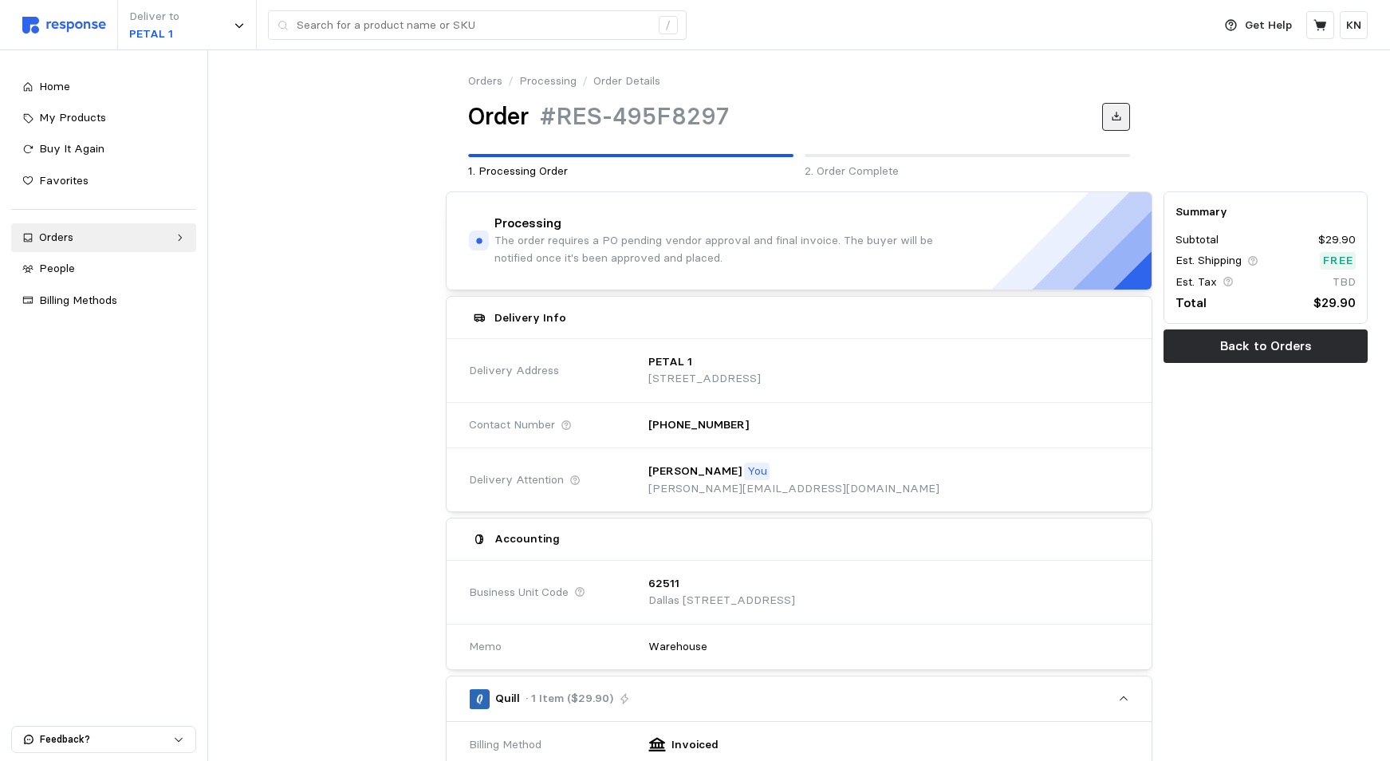
click at [1111, 120] on icon at bounding box center [1116, 116] width 11 height 11
click at [1353, 26] on p "KN" at bounding box center [1353, 26] width 15 height 18
click at [1270, 93] on p "Logout" at bounding box center [1305, 92] width 102 height 18
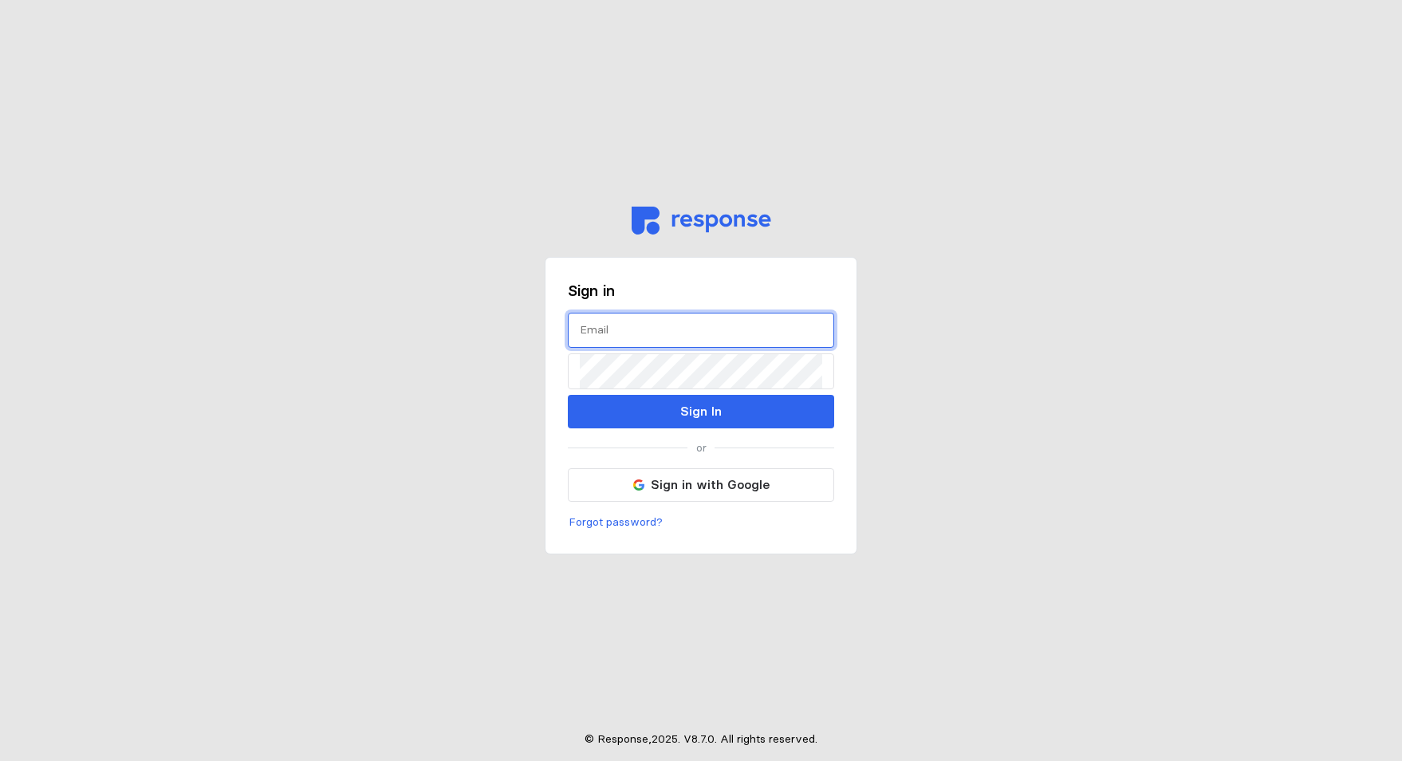
type input "[PERSON_NAME][EMAIL_ADDRESS][DOMAIN_NAME]"
